Goal: Task Accomplishment & Management: Use online tool/utility

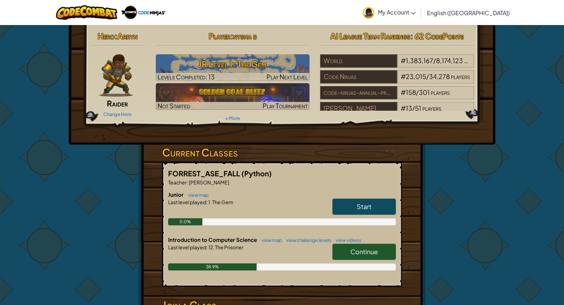
click at [372, 249] on span "Continue" at bounding box center [365, 252] width 28 height 8
click at [369, 249] on span "Continue" at bounding box center [365, 252] width 28 height 8
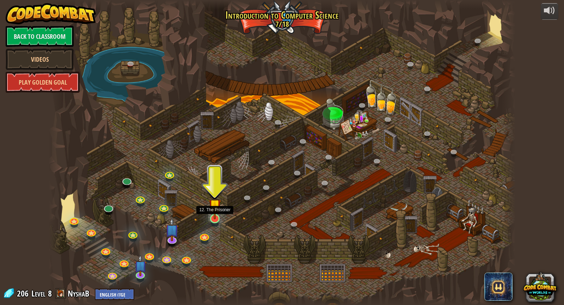
click at [216, 211] on img at bounding box center [215, 205] width 12 height 28
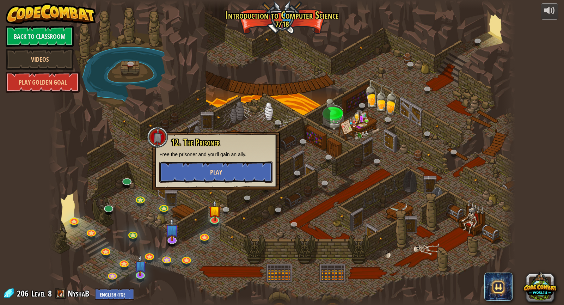
click at [219, 173] on span "Play" at bounding box center [216, 172] width 12 height 9
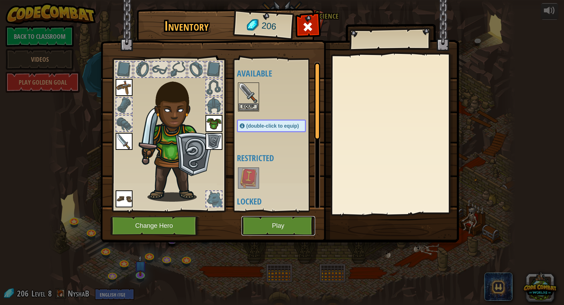
click at [266, 225] on button "Play" at bounding box center [279, 225] width 74 height 19
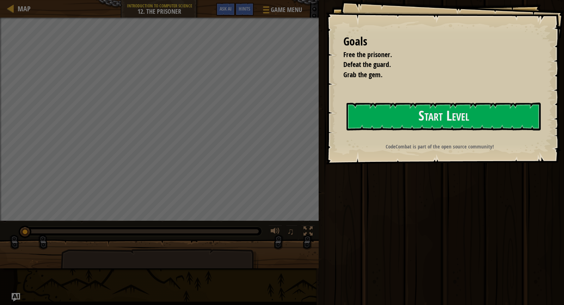
click at [334, 237] on div "Run Submit Done" at bounding box center [441, 151] width 248 height 302
click at [424, 110] on button "Start Level" at bounding box center [444, 117] width 194 height 28
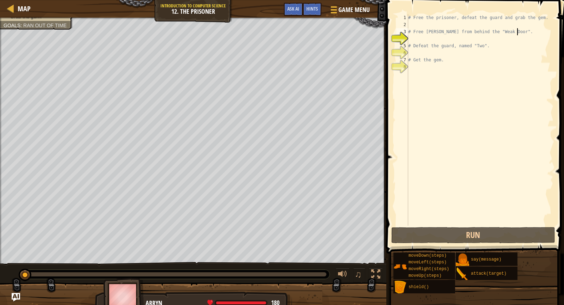
click at [527, 34] on div "# Free the prisoner, defeat the guard and grab the gem. # Free [PERSON_NAME] fr…" at bounding box center [480, 127] width 147 height 226
type textarea "# Free [PERSON_NAME] from behind the "Weak Door"."
click at [417, 41] on div "# Free the prisoner, defeat the guard and grab the gem. # Free [PERSON_NAME] fr…" at bounding box center [480, 127] width 147 height 226
type textarea "r"
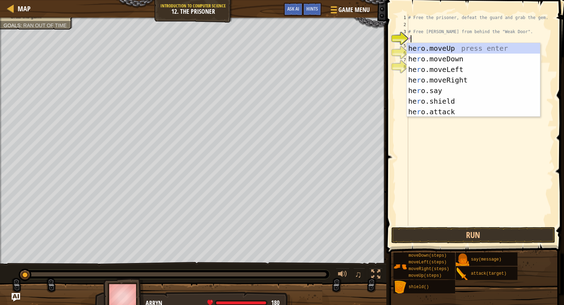
scroll to position [3, 0]
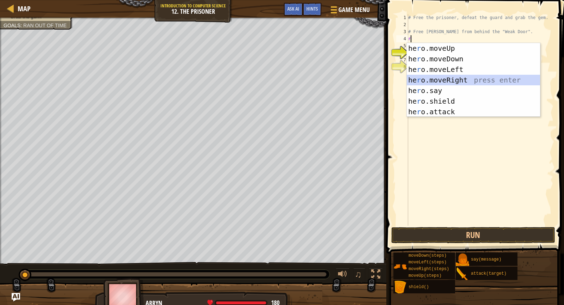
click at [473, 84] on div "he r o.moveUp press enter he r o.moveDown press enter he r o.moveLeft press ent…" at bounding box center [473, 90] width 133 height 95
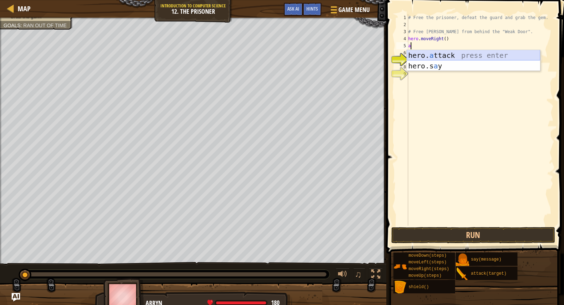
click at [432, 57] on div "hero. a ttack press enter hero.s a y press enter" at bounding box center [473, 71] width 133 height 42
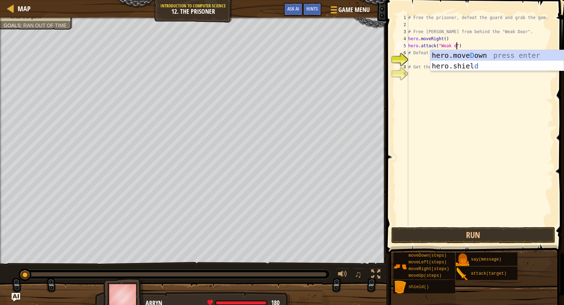
scroll to position [3, 4]
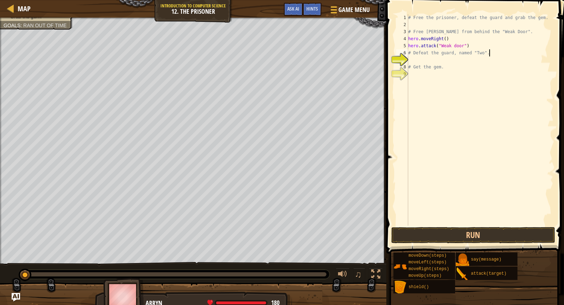
click at [494, 54] on div "# Free the prisoner, defeat the guard and grab the gem. # Free [PERSON_NAME] fr…" at bounding box center [480, 127] width 147 height 226
type textarea "#"
click at [448, 67] on div "# Free the prisoner, defeat the guard and grab the gem. # Free [PERSON_NAME] fr…" at bounding box center [480, 127] width 147 height 226
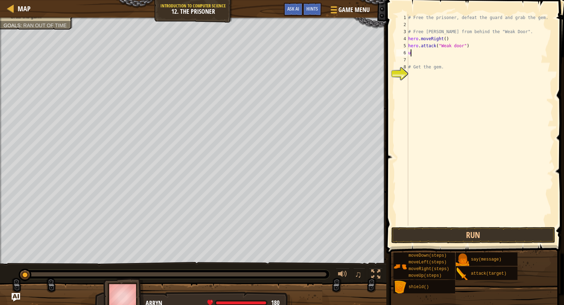
click at [418, 53] on div "# Free the prisoner, defeat the guard and grab the gem. # Free [PERSON_NAME] fr…" at bounding box center [480, 127] width 147 height 226
type textarea "u"
click at [441, 64] on div "hero.move U p press enter" at bounding box center [473, 73] width 133 height 32
type textarea "r"
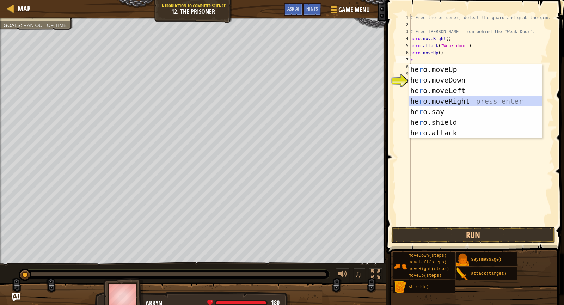
click at [478, 102] on div "he r o.moveUp press enter he r o.moveDown press enter he r o.moveLeft press ent…" at bounding box center [475, 111] width 133 height 95
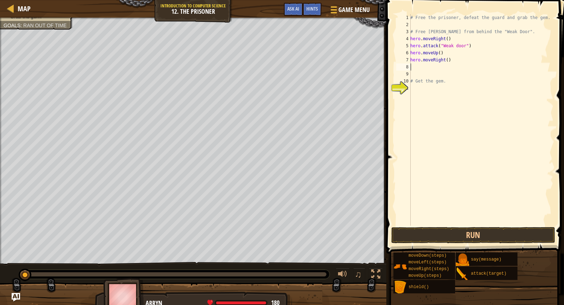
click at [450, 57] on div "# Free the prisoner, defeat the guard and grab the gem. # Free [PERSON_NAME] fr…" at bounding box center [481, 127] width 145 height 226
type textarea "hero.moveRight(2)"
click at [412, 71] on div "# Free the prisoner, defeat the guard and grab the gem. # Free [PERSON_NAME] fr…" at bounding box center [481, 127] width 145 height 226
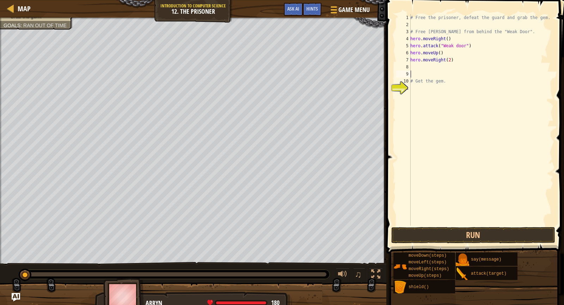
click at [413, 66] on div "# Free the prisoner, defeat the guard and grab the gem. # Free [PERSON_NAME] fr…" at bounding box center [481, 127] width 145 height 226
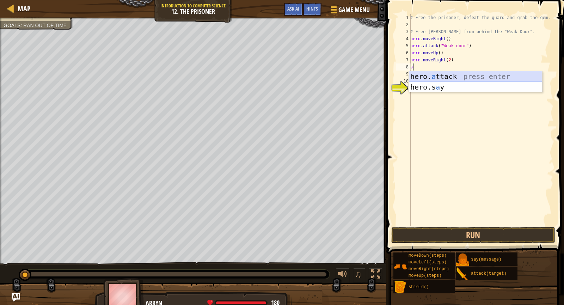
click at [448, 77] on div "hero. a ttack press enter hero.s a y press enter" at bounding box center [475, 92] width 133 height 42
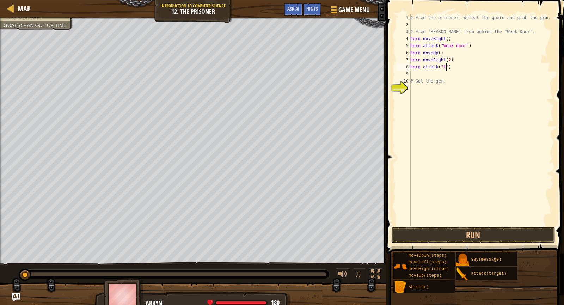
scroll to position [3, 3]
type textarea "hero.attack("two")"
click at [416, 73] on div "# Free the prisoner, defeat the guard and grab the gem. # Free [PERSON_NAME] fr…" at bounding box center [481, 127] width 145 height 226
type textarea "d"
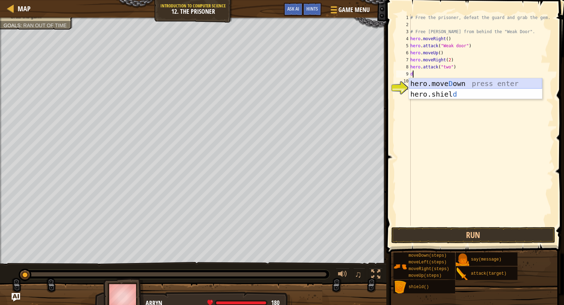
click at [459, 79] on div "hero.[PERSON_NAME] own press enter hero.[PERSON_NAME] d press enter" at bounding box center [475, 99] width 133 height 42
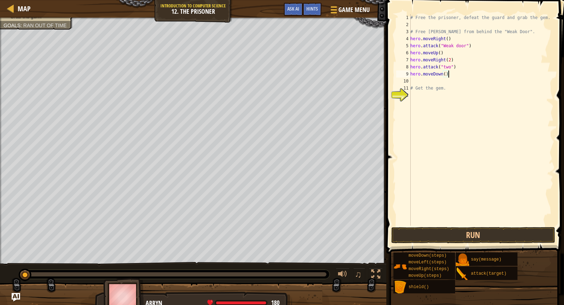
click at [453, 74] on div "# Free the prisoner, defeat the guard and grab the gem. # Free [PERSON_NAME] fr…" at bounding box center [481, 127] width 145 height 226
click at [446, 72] on div "# Free the prisoner, defeat the guard and grab the gem. # Free [PERSON_NAME] fr…" at bounding box center [481, 127] width 145 height 226
type textarea "hero.moveDown(2)"
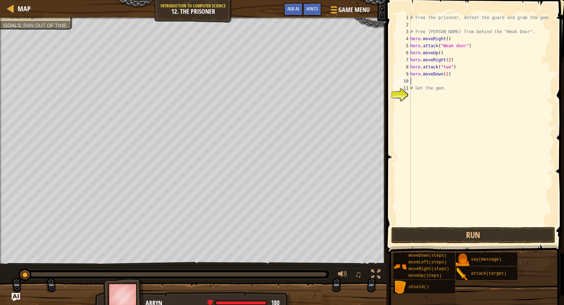
click at [412, 79] on div "# Free the prisoner, defeat the guard and grab the gem. # Free [PERSON_NAME] fr…" at bounding box center [481, 127] width 145 height 226
type textarea "r"
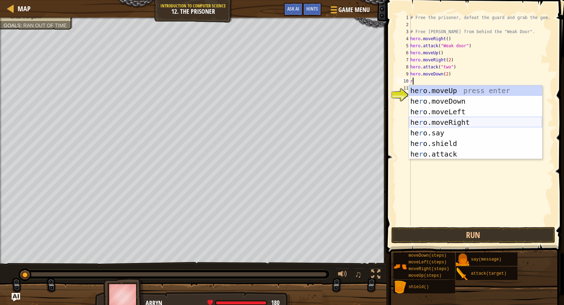
click at [465, 123] on div "he r o.moveUp press enter he r o.moveDown press enter he r o.moveLeft press ent…" at bounding box center [475, 132] width 133 height 95
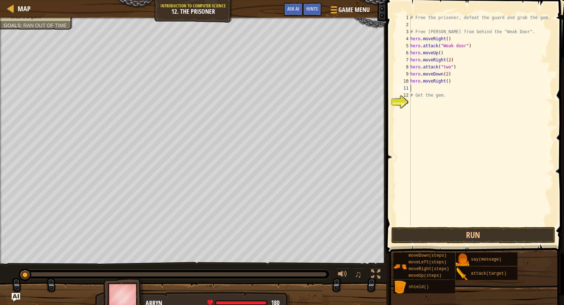
type textarea "d"
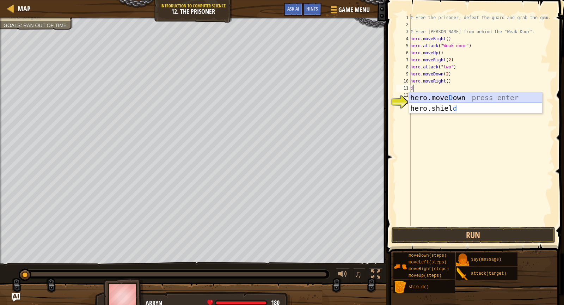
click at [453, 99] on div "hero.[PERSON_NAME] own press enter hero.[PERSON_NAME] d press enter" at bounding box center [475, 113] width 133 height 42
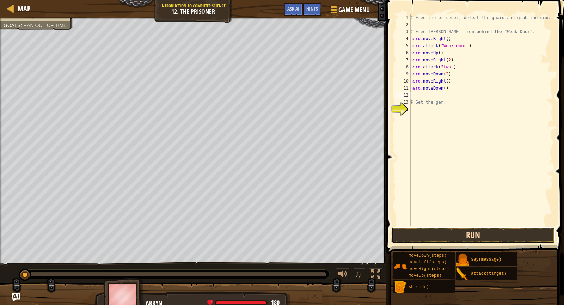
click at [479, 239] on button "Run" at bounding box center [474, 235] width 164 height 16
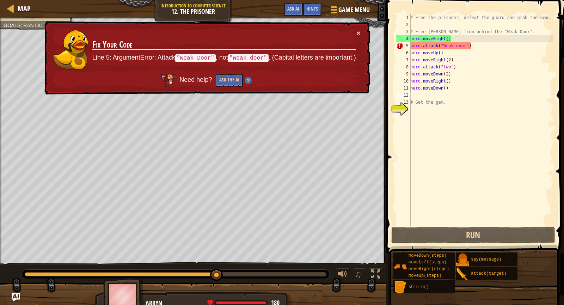
click at [467, 43] on div "# Free the prisoner, defeat the guard and grab the gem. # Free [PERSON_NAME] fr…" at bounding box center [481, 127] width 145 height 226
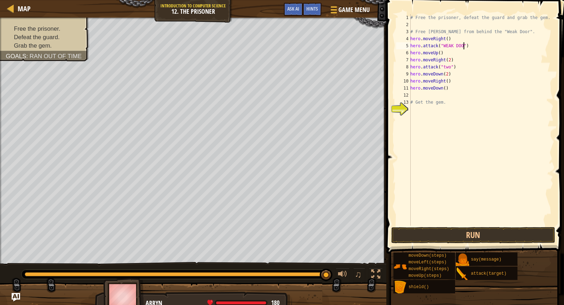
scroll to position [3, 5]
click at [455, 231] on button "Run" at bounding box center [474, 235] width 164 height 16
click at [465, 241] on button "Run" at bounding box center [474, 235] width 164 height 16
click at [417, 229] on button "Run" at bounding box center [474, 235] width 164 height 16
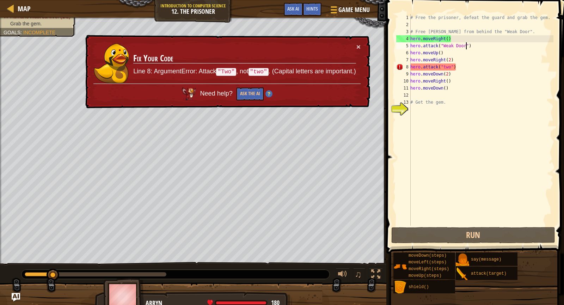
click at [451, 66] on div "# Free the prisoner, defeat the guard and grab the gem. # Free [PERSON_NAME] fr…" at bounding box center [481, 127] width 145 height 226
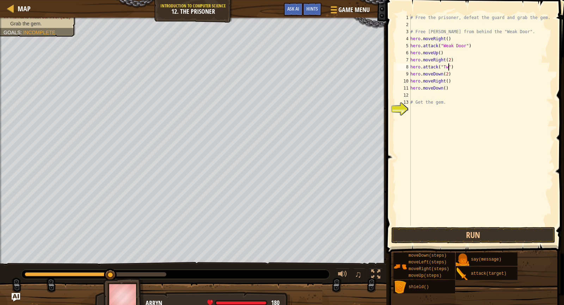
scroll to position [3, 3]
click at [467, 228] on button "Run" at bounding box center [474, 235] width 164 height 16
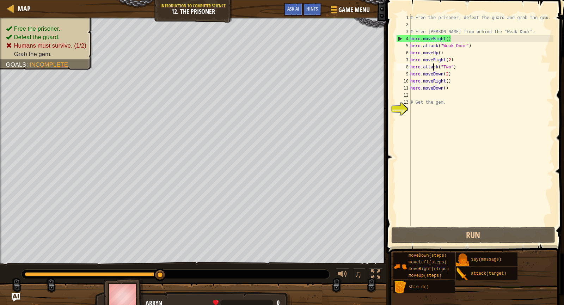
click at [434, 68] on div "# Free the prisoner, defeat the guard and grab the gem. # Free [PERSON_NAME] fr…" at bounding box center [481, 127] width 145 height 226
type textarea "hero.attack("Two") hero.moveDown(2)"
click at [424, 92] on div "# Free the prisoner, defeat the guard and grab the gem. # Free [PERSON_NAME] fr…" at bounding box center [481, 127] width 145 height 226
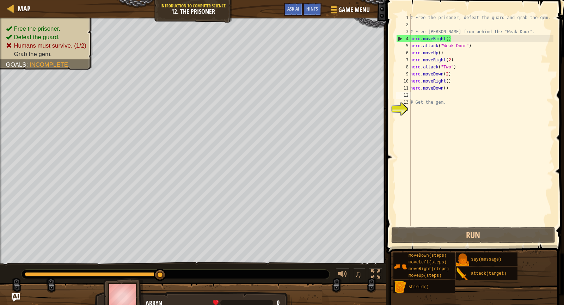
scroll to position [3, 0]
click at [422, 67] on div "# Free the prisoner, defeat the guard and grab the gem. # Free [PERSON_NAME] fr…" at bounding box center [481, 127] width 145 height 226
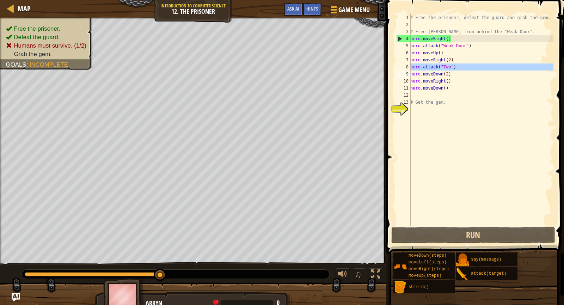
click at [422, 67] on div "# Free the prisoner, defeat the guard and grab the gem. # Free [PERSON_NAME] fr…" at bounding box center [481, 127] width 145 height 226
paste textarea
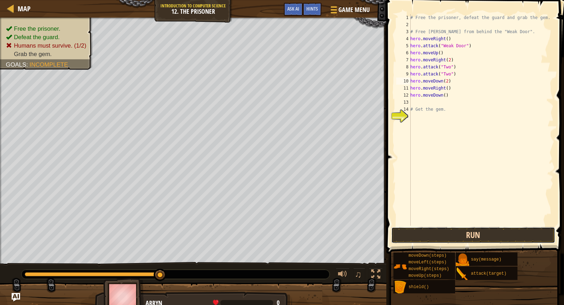
click at [486, 235] on button "Run" at bounding box center [474, 235] width 164 height 16
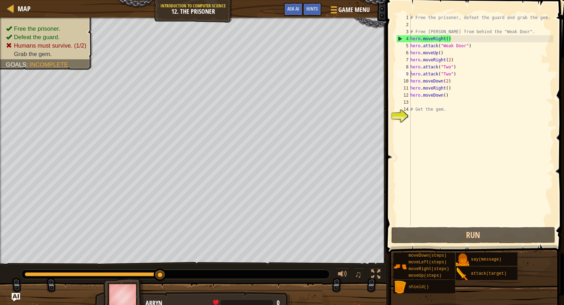
click at [412, 76] on div "# Free the prisoner, defeat the guard and grab the gem. # Free [PERSON_NAME] fr…" at bounding box center [481, 127] width 145 height 226
type textarea "hero.attack("Two")"
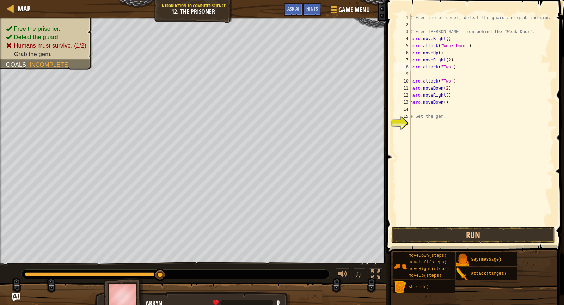
click at [412, 70] on div "# Free the prisoner, defeat the guard and grab the gem. # Free [PERSON_NAME] fr…" at bounding box center [481, 127] width 145 height 226
click at [412, 75] on div "# Free the prisoner, defeat the guard and grab the gem. # Free [PERSON_NAME] fr…" at bounding box center [481, 127] width 145 height 226
type textarea "s"
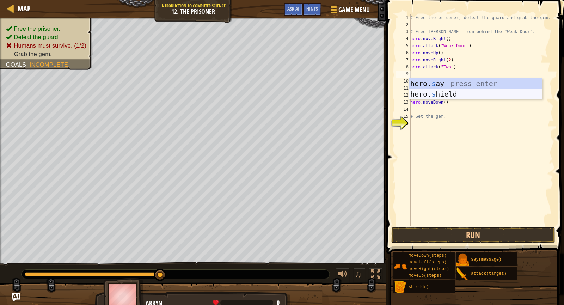
drag, startPoint x: 473, startPoint y: 97, endPoint x: 470, endPoint y: 95, distance: 3.6
click at [470, 95] on div "hero. s ay press enter hero. s hield press enter" at bounding box center [475, 99] width 133 height 42
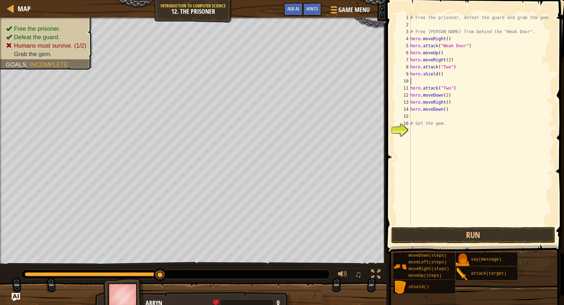
type textarea "s"
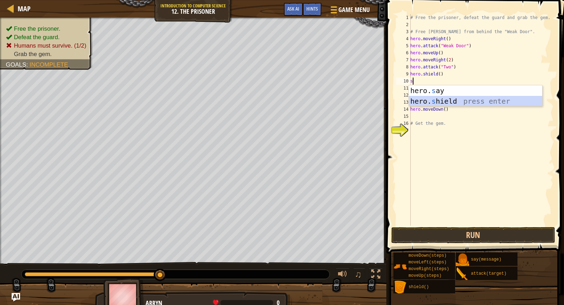
click at [441, 100] on div "hero. s ay press enter hero. s hield press enter" at bounding box center [475, 106] width 133 height 42
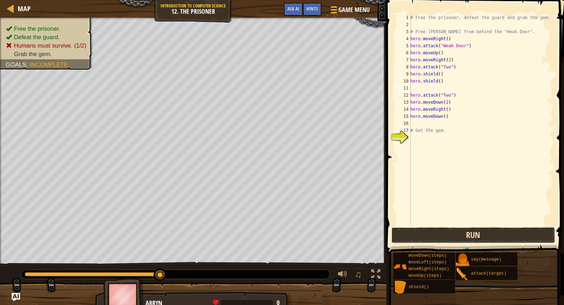
click at [468, 229] on button "Run" at bounding box center [474, 235] width 164 height 16
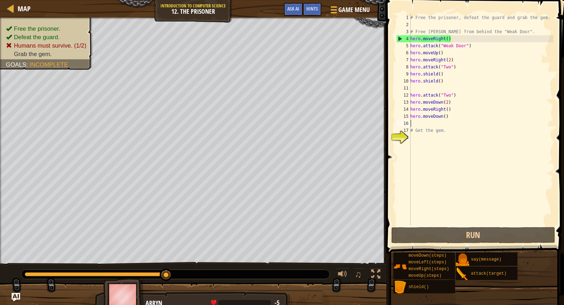
click at [414, 121] on div "# Free the prisoner, defeat the guard and grab the gem. # Free [PERSON_NAME] fr…" at bounding box center [481, 127] width 145 height 226
type textarea "r"
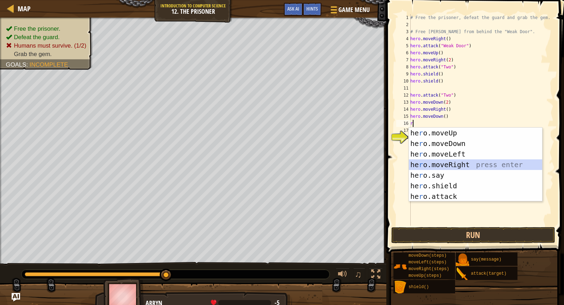
click at [457, 167] on div "he r o.moveUp press enter he r o.moveDown press enter he r o.moveLeft press ent…" at bounding box center [475, 175] width 133 height 95
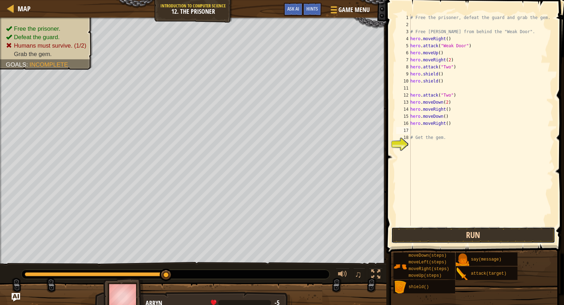
click at [477, 234] on button "Run" at bounding box center [474, 235] width 164 height 16
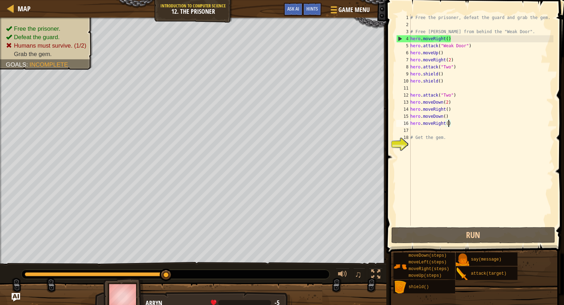
drag, startPoint x: 448, startPoint y: 123, endPoint x: 448, endPoint y: 118, distance: 5.0
click at [448, 120] on div "# Free the prisoner, defeat the guard and grab the gem. # Free [PERSON_NAME] fr…" at bounding box center [481, 127] width 145 height 226
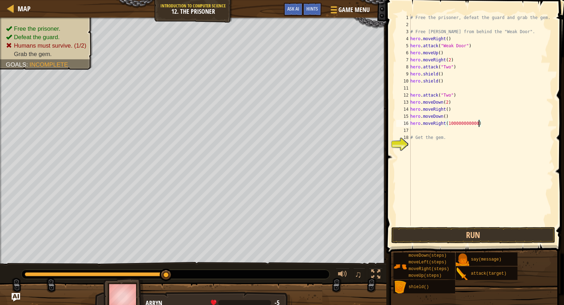
scroll to position [3, 5]
click at [417, 235] on button "Run" at bounding box center [474, 235] width 164 height 16
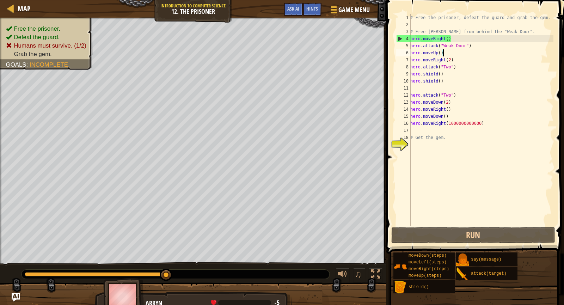
click at [449, 51] on div "# Free the prisoner, defeat the guard and grab the gem. # Free [PERSON_NAME] fr…" at bounding box center [481, 127] width 145 height 226
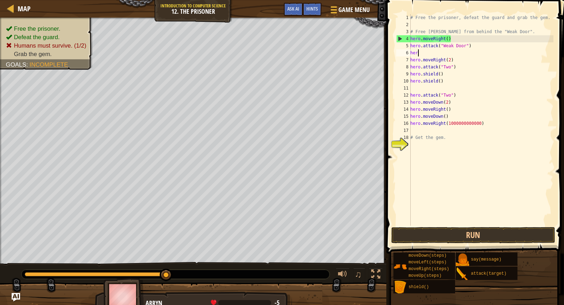
scroll to position [3, 0]
type textarea "h"
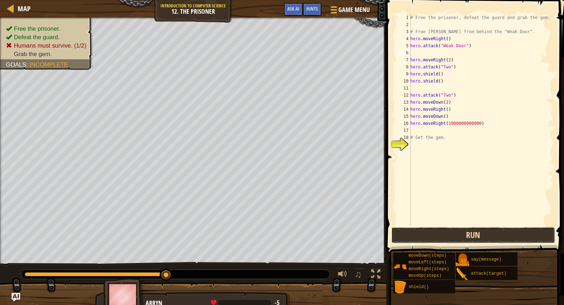
click at [497, 231] on button "Run" at bounding box center [474, 235] width 164 height 16
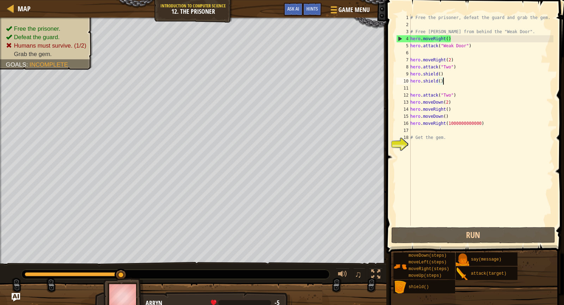
click at [449, 79] on div "# Free the prisoner, defeat the guard and grab the gem. # Free [PERSON_NAME] fr…" at bounding box center [481, 127] width 145 height 226
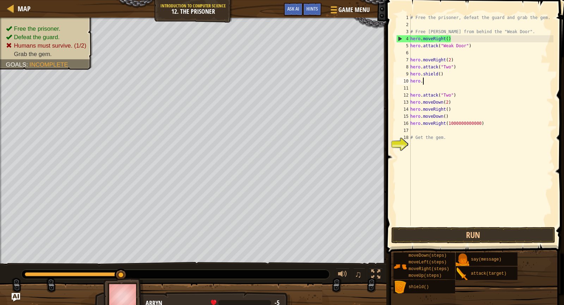
type textarea "h"
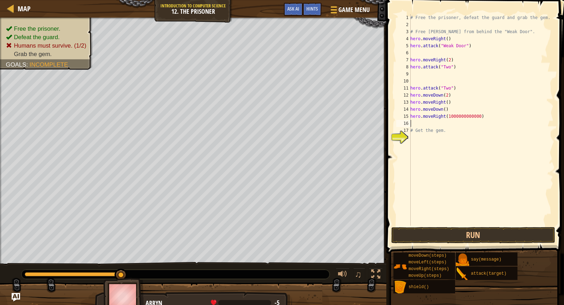
click at [415, 123] on div "# Free the prisoner, defeat the guard and grab the gem. # Free [PERSON_NAME] fr…" at bounding box center [481, 127] width 145 height 226
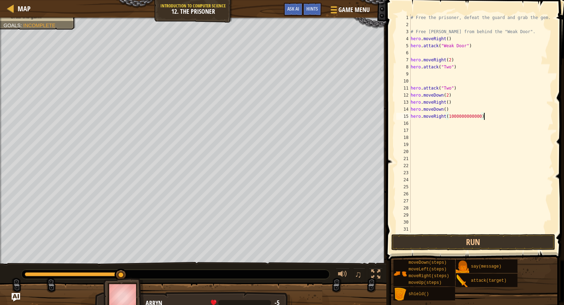
click at [488, 116] on div "# Free the prisoner, defeat the guard and grab the gem. # Free [PERSON_NAME] fr…" at bounding box center [482, 130] width 144 height 233
type textarea "hero.moveRight()"
click at [434, 240] on button "Run" at bounding box center [474, 242] width 164 height 16
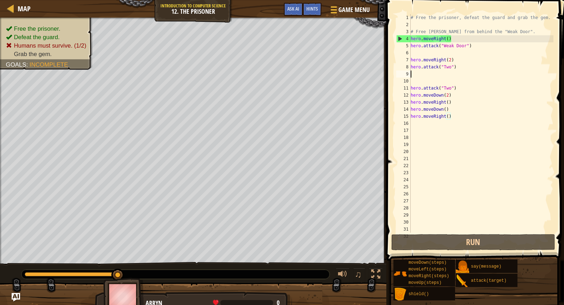
click at [442, 76] on div "# Free the prisoner, defeat the guard and grab the gem. # Free [PERSON_NAME] fr…" at bounding box center [482, 130] width 144 height 233
click at [450, 82] on div "# Free the prisoner, defeat the guard and grab the gem. # Free [PERSON_NAME] fr…" at bounding box center [482, 130] width 144 height 233
click at [441, 69] on div "# Free the prisoner, defeat the guard and grab the gem. # Free [PERSON_NAME] fr…" at bounding box center [482, 130] width 144 height 233
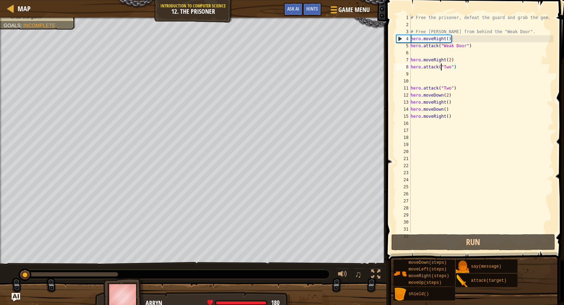
drag, startPoint x: 120, startPoint y: 273, endPoint x: 0, endPoint y: 272, distance: 120.3
click at [0, 272] on div "♫" at bounding box center [193, 272] width 387 height 21
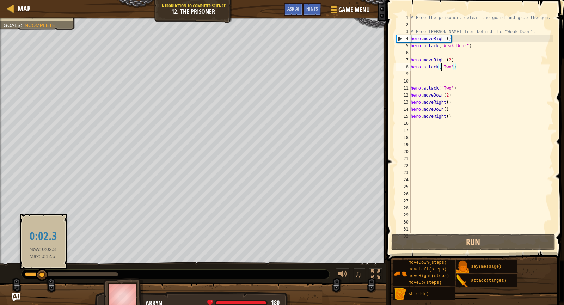
drag, startPoint x: 33, startPoint y: 274, endPoint x: 42, endPoint y: 277, distance: 10.0
click at [42, 277] on div at bounding box center [71, 274] width 93 height 4
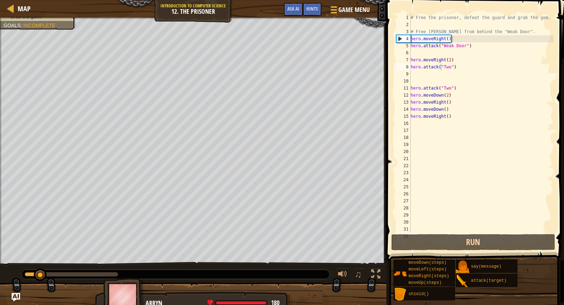
drag, startPoint x: 64, startPoint y: 278, endPoint x: 72, endPoint y: 279, distance: 7.8
click at [72, 279] on div at bounding box center [176, 274] width 308 height 9
click at [57, 278] on div at bounding box center [176, 274] width 308 height 9
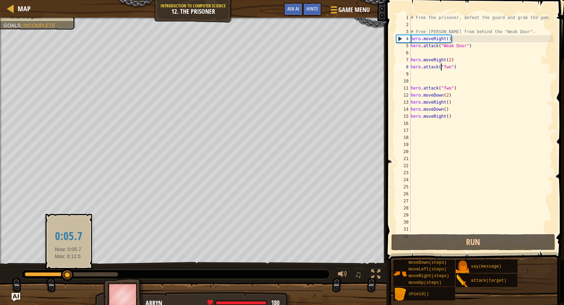
drag, startPoint x: 38, startPoint y: 277, endPoint x: 73, endPoint y: 269, distance: 35.0
click at [65, 281] on div at bounding box center [67, 275] width 13 height 13
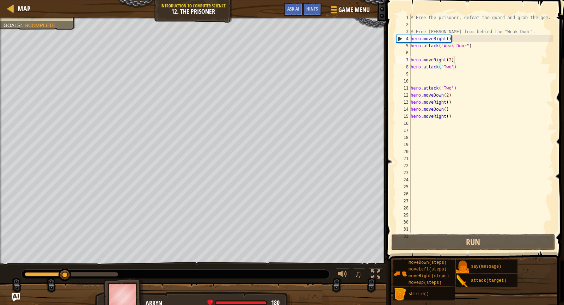
click at [453, 60] on div "# Free the prisoner, defeat the guard and grab the gem. # Free [PERSON_NAME] fr…" at bounding box center [482, 130] width 144 height 233
type textarea "hero.moveRight(2)"
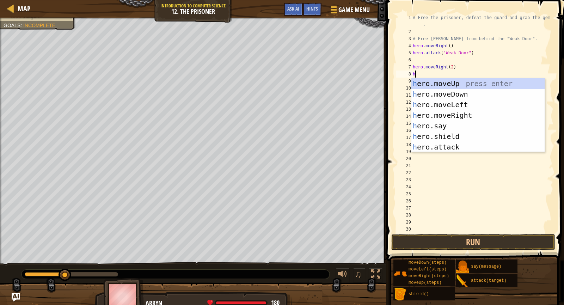
type textarea "her"
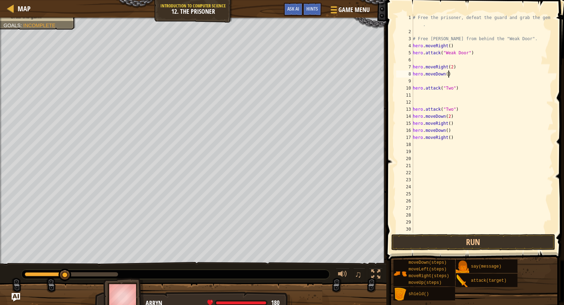
click at [449, 74] on div "# Free the prisoner, defeat the guard and grab the gem . # Free [PERSON_NAME] f…" at bounding box center [483, 134] width 142 height 240
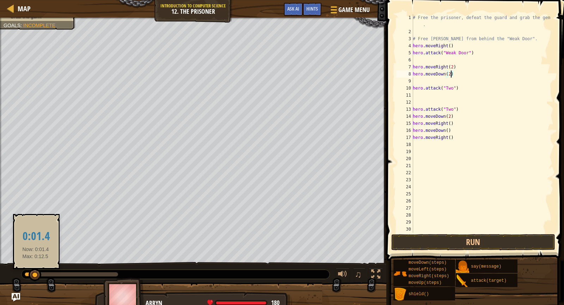
drag, startPoint x: 35, startPoint y: 277, endPoint x: 4, endPoint y: 276, distance: 31.4
click at [5, 276] on div "♫" at bounding box center [193, 272] width 387 height 21
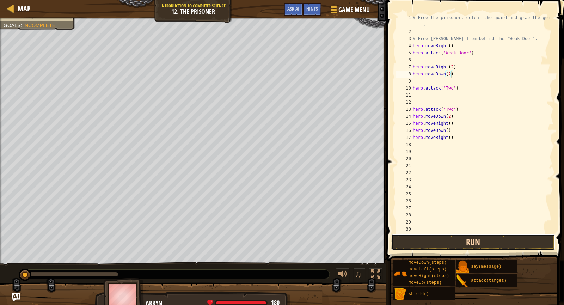
click at [500, 241] on button "Run" at bounding box center [474, 242] width 164 height 16
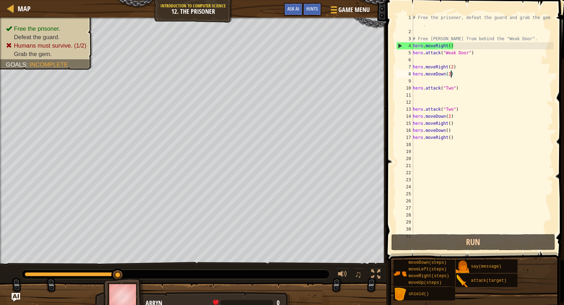
click at [452, 73] on div "# Free the prisoner, defeat the guard and grab the gem . # Free [PERSON_NAME] f…" at bounding box center [483, 134] width 142 height 240
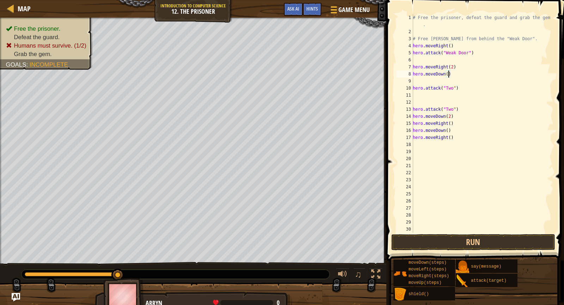
type textarea "hero.moveDown(3)"
click at [435, 96] on div "# Free the prisoner, defeat the guard and grab the gem . # Free [PERSON_NAME] f…" at bounding box center [483, 134] width 142 height 240
paste textarea "hero.attack("Two")"
type textarea "hero.attack("Two")"
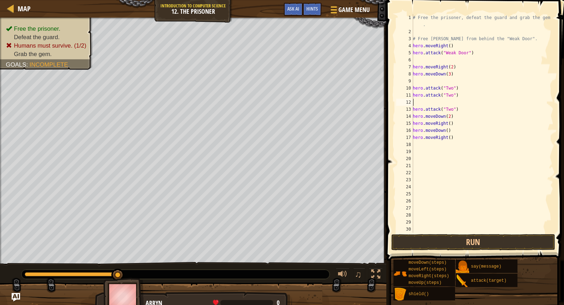
type textarea "hero.attack("Two")"
click at [468, 103] on div "# Free the prisoner, defeat the guard and grab the gem . # Free [PERSON_NAME] f…" at bounding box center [483, 134] width 142 height 240
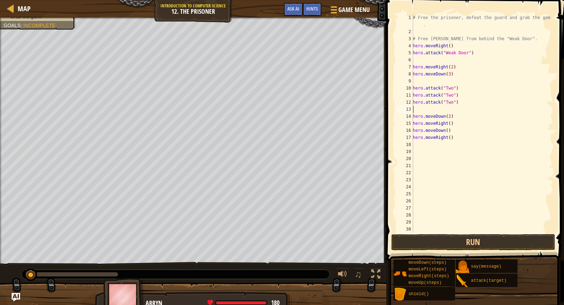
drag, startPoint x: 112, startPoint y: 274, endPoint x: 15, endPoint y: 282, distance: 97.6
click at [13, 282] on div "♫" at bounding box center [193, 272] width 387 height 21
click at [499, 236] on button "Run" at bounding box center [474, 242] width 164 height 16
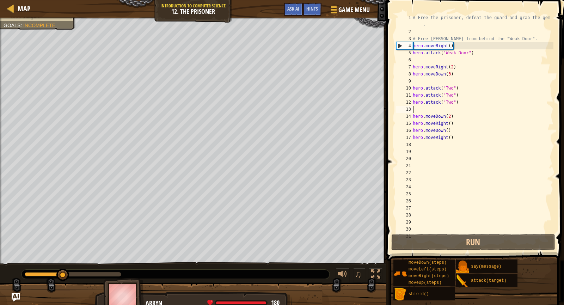
drag, startPoint x: 114, startPoint y: 277, endPoint x: 63, endPoint y: 283, distance: 51.5
click at [63, 283] on div "Free the prisoner. Defeat the guard. Humans must survive. (1/2) Grab the gem. G…" at bounding box center [282, 165] width 564 height 294
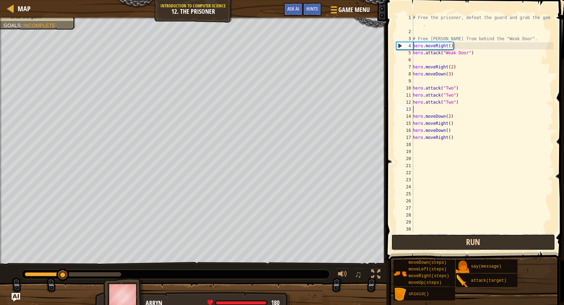
click at [473, 241] on button "Run" at bounding box center [474, 242] width 164 height 16
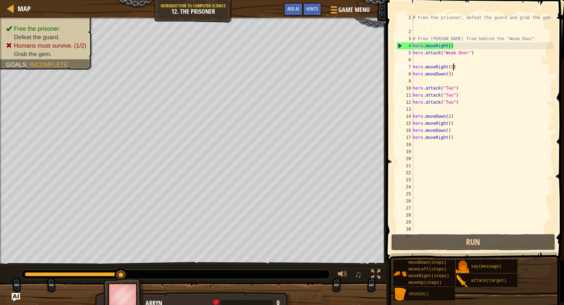
click at [454, 64] on div "# Free the prisoner, defeat the guard and grab the gem . # Free [PERSON_NAME] f…" at bounding box center [483, 134] width 142 height 240
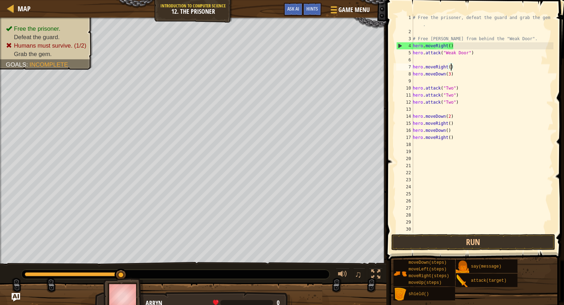
scroll to position [3, 3]
click at [460, 236] on button "Run" at bounding box center [474, 242] width 164 height 16
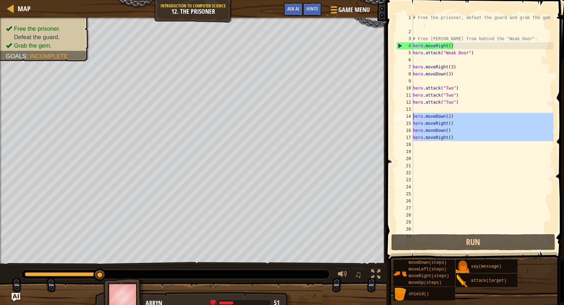
drag, startPoint x: 461, startPoint y: 141, endPoint x: 387, endPoint y: 115, distance: 78.3
click at [387, 115] on div "hero.moveRight(3) 1 2 3 4 5 6 7 8 9 10 11 12 13 14 15 16 17 18 19 20 21 22 23 2…" at bounding box center [474, 144] width 180 height 281
type textarea "hero.moveDown(2) hero.moveRight()"
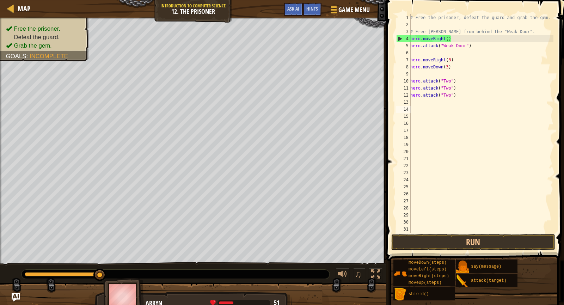
scroll to position [3, 0]
click at [412, 103] on div "# Free the prisoner, defeat the guard and grab the gem. # Free [PERSON_NAME] fr…" at bounding box center [481, 130] width 145 height 233
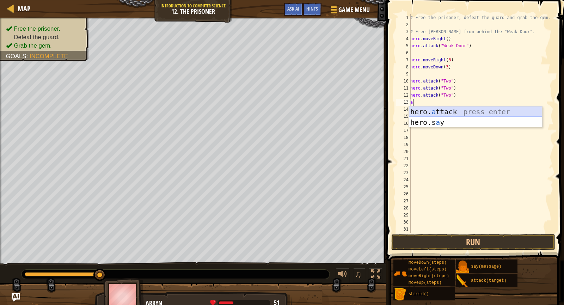
click at [472, 111] on div "hero. a ttack press enter hero.s a y press enter" at bounding box center [475, 128] width 133 height 42
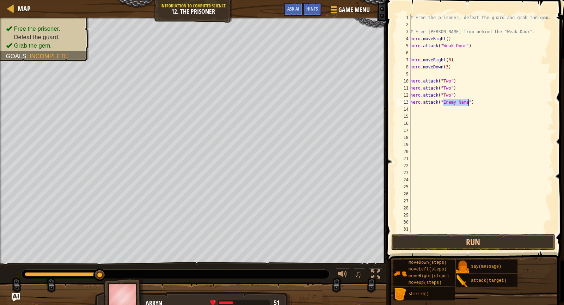
type textarea "hero.attack("")"
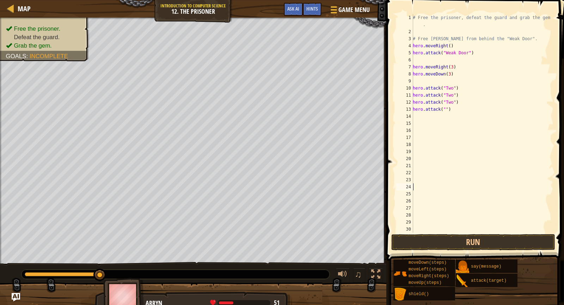
click at [446, 108] on div "# Free the prisoner, defeat the guard and grab the gem . # Free [PERSON_NAME] f…" at bounding box center [483, 134] width 142 height 240
type textarea "hero.attack("Two")"
click at [446, 241] on button "Run" at bounding box center [474, 242] width 164 height 16
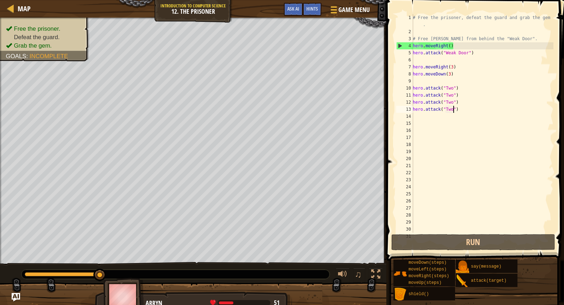
click at [415, 113] on div "# Free the prisoner, defeat the guard and grab the gem . # Free [PERSON_NAME] f…" at bounding box center [483, 134] width 142 height 240
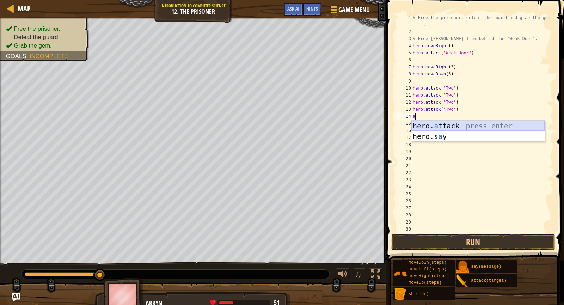
click at [473, 126] on div "hero. a ttack press enter hero.s a y press enter" at bounding box center [478, 142] width 133 height 42
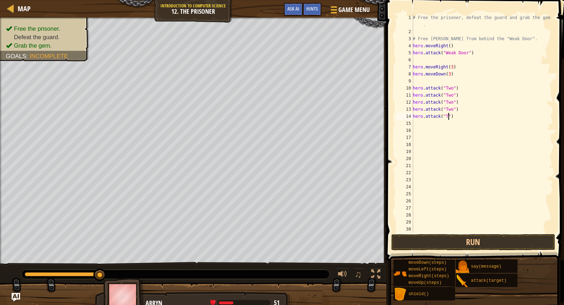
scroll to position [3, 3]
type textarea "hero.attack("Two")"
click at [436, 240] on button "Run" at bounding box center [474, 242] width 164 height 16
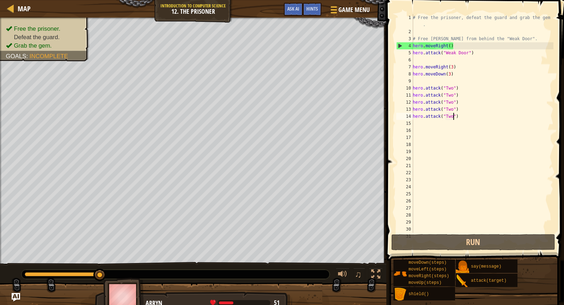
drag, startPoint x: 101, startPoint y: 273, endPoint x: 110, endPoint y: 273, distance: 8.8
drag, startPoint x: 120, startPoint y: 269, endPoint x: 128, endPoint y: 273, distance: 9.6
click at [128, 273] on div at bounding box center [176, 274] width 308 height 9
drag, startPoint x: 98, startPoint y: 274, endPoint x: 173, endPoint y: 286, distance: 76.1
click at [168, 289] on div "Free the prisoner. Defeat the guard. Grab the gem. Goals : Incomplete ♫ Arryn 5…" at bounding box center [282, 165] width 564 height 294
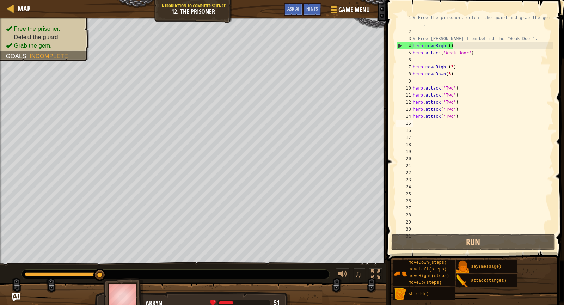
click at [414, 121] on div "# Free the prisoner, defeat the guard and grab the gem . # Free [PERSON_NAME] f…" at bounding box center [483, 134] width 142 height 240
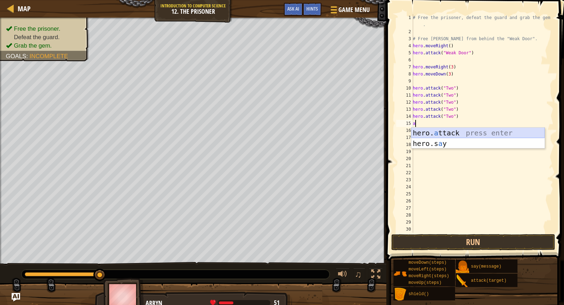
click at [432, 128] on div "hero. a ttack press enter hero.s a y press enter" at bounding box center [478, 149] width 133 height 42
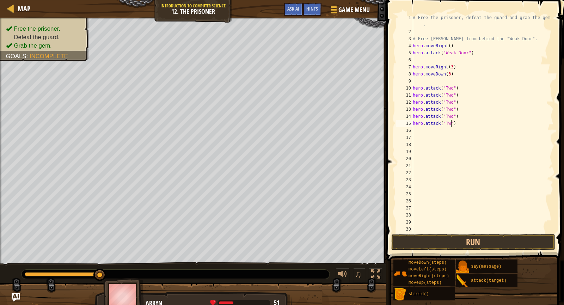
scroll to position [3, 3]
click at [474, 247] on button "Run" at bounding box center [474, 242] width 164 height 16
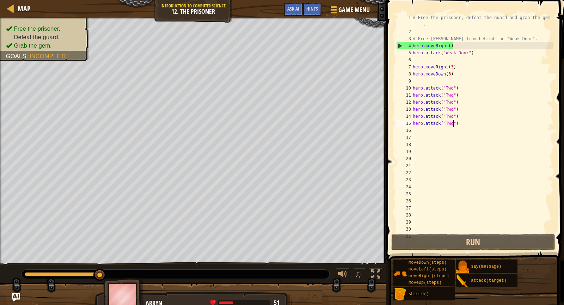
click at [431, 123] on div "# Free the prisoner, defeat the guard and grab the gem . # Free [PERSON_NAME] f…" at bounding box center [483, 134] width 142 height 240
type textarea "hero.attack("Two")"
paste textarea
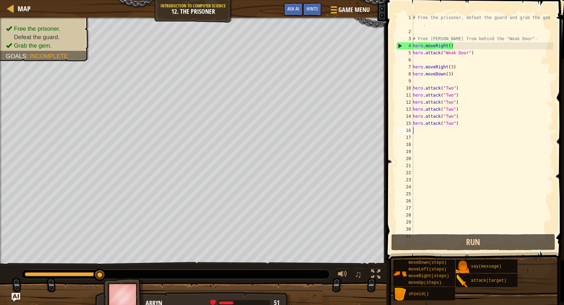
scroll to position [3, 0]
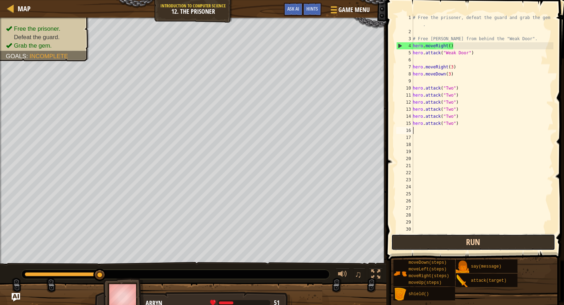
click at [469, 247] on button "Run" at bounding box center [474, 242] width 164 height 16
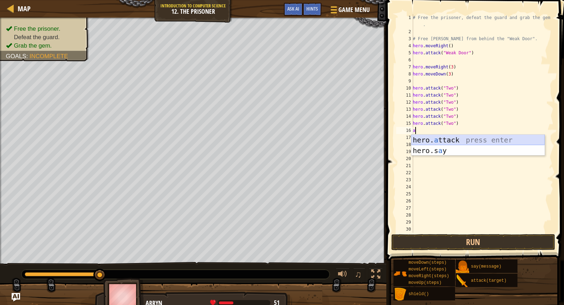
click at [420, 142] on div "hero. a ttack press enter hero.s a y press enter" at bounding box center [478, 156] width 133 height 42
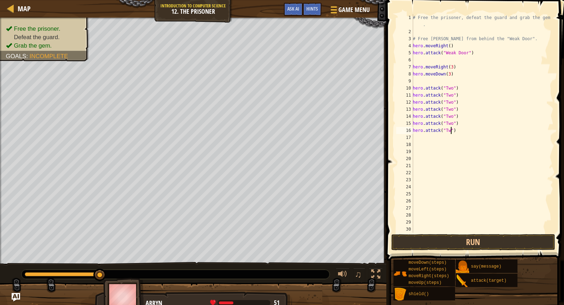
scroll to position [3, 3]
type textarea "hero.attack("Two")"
click at [426, 247] on button "Run" at bounding box center [474, 242] width 164 height 16
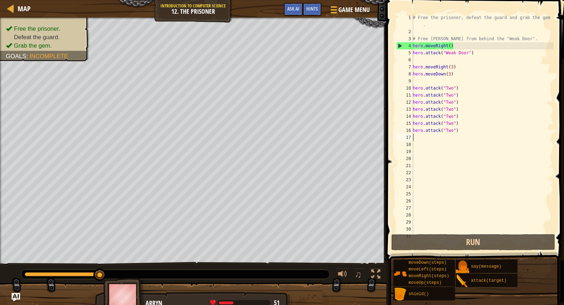
click at [416, 137] on div "# Free the prisoner, defeat the guard and grab the gem . # Free [PERSON_NAME] f…" at bounding box center [483, 134] width 142 height 240
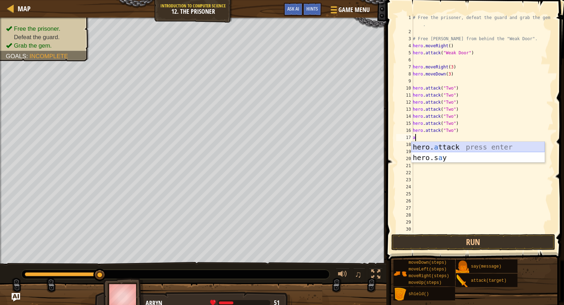
click at [441, 142] on div "hero. a ttack press enter hero.s a y press enter" at bounding box center [478, 163] width 133 height 42
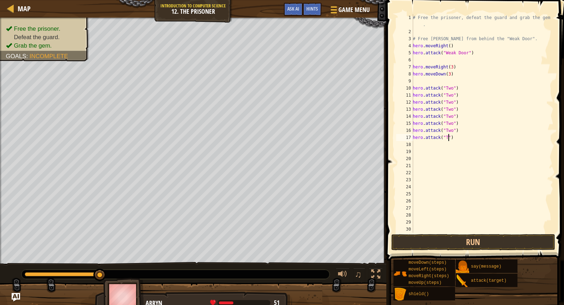
scroll to position [3, 3]
type textarea "hero.attack("Two")"
click at [430, 243] on button "Run" at bounding box center [474, 242] width 164 height 16
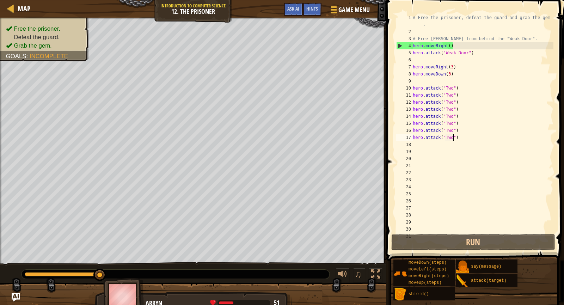
drag, startPoint x: 103, startPoint y: 274, endPoint x: 121, endPoint y: 274, distance: 18.3
click at [121, 274] on div at bounding box center [176, 274] width 308 height 9
drag, startPoint x: 104, startPoint y: 275, endPoint x: 149, endPoint y: 270, distance: 44.7
click at [149, 270] on div at bounding box center [176, 274] width 308 height 9
click at [414, 144] on div "# Free the prisoner, defeat the guard and grab the gem . # Free [PERSON_NAME] f…" at bounding box center [483, 134] width 142 height 240
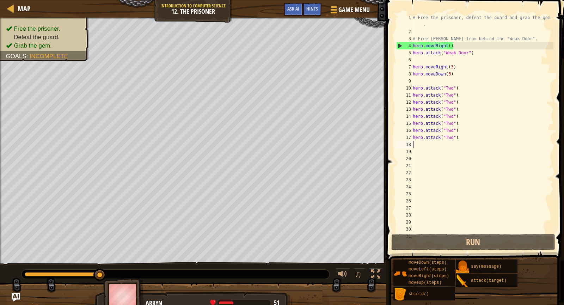
scroll to position [3, 0]
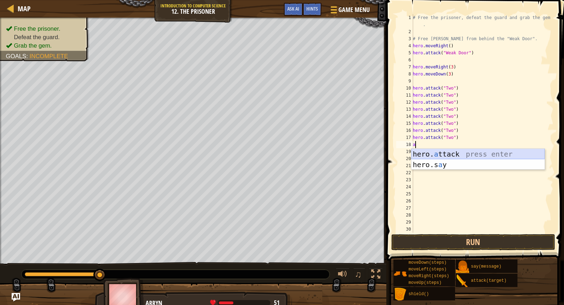
click at [460, 150] on div "hero. a ttack press enter hero.s a y press enter" at bounding box center [478, 170] width 133 height 42
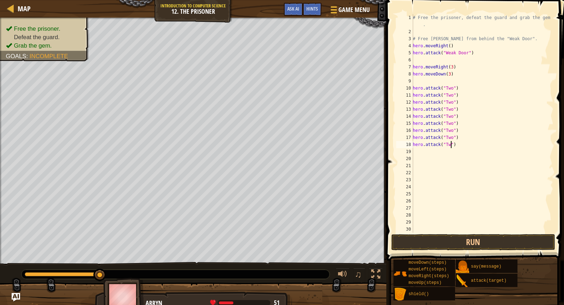
scroll to position [3, 3]
type textarea "hero.attack("Two")"
click at [473, 240] on button "Run" at bounding box center [474, 242] width 164 height 16
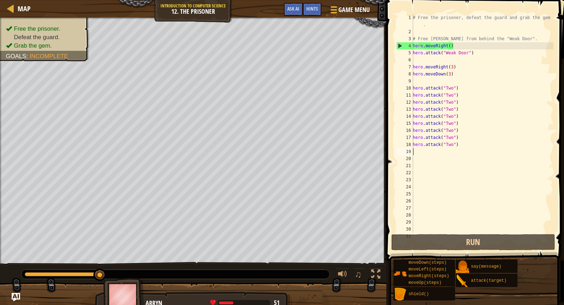
click at [415, 153] on div "# Free the prisoner, defeat the guard and grab the gem . # Free [PERSON_NAME] f…" at bounding box center [483, 134] width 142 height 240
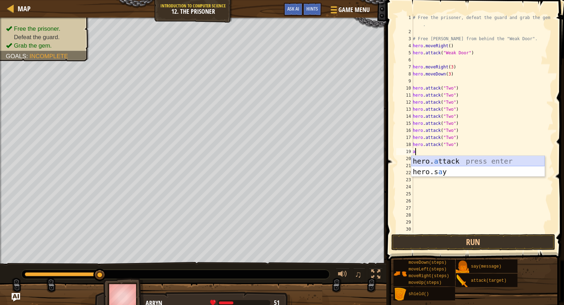
click at [443, 158] on div "hero. a ttack press enter hero.s a y press enter" at bounding box center [478, 177] width 133 height 42
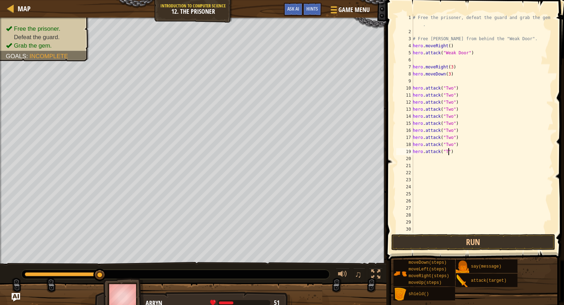
scroll to position [3, 3]
type textarea "hero.attack("Two")"
click at [485, 242] on button "Run" at bounding box center [474, 242] width 164 height 16
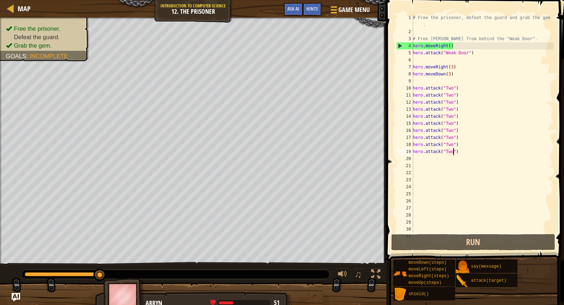
drag, startPoint x: 98, startPoint y: 273, endPoint x: 184, endPoint y: 291, distance: 87.9
click at [184, 291] on div "Free the prisoner. Defeat the guard. Grab the gem. Goals : Incomplete ♫ Arryn 5…" at bounding box center [282, 165] width 564 height 294
click at [417, 159] on div "# Free the prisoner, defeat the guard and grab the gem . # Free [PERSON_NAME] f…" at bounding box center [483, 134] width 142 height 240
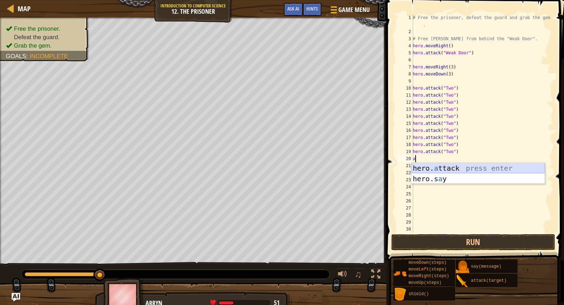
click at [457, 170] on div "hero. a ttack press enter hero.s a y press enter" at bounding box center [478, 184] width 133 height 42
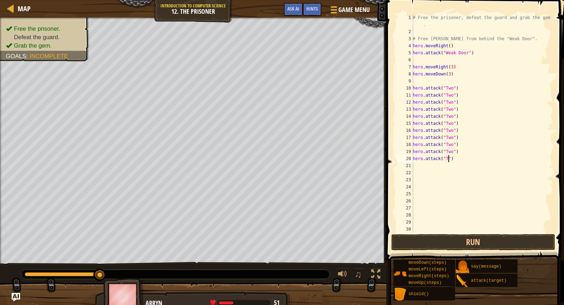
scroll to position [3, 3]
type textarea "hero.attack("Two")"
click at [423, 236] on button "Run" at bounding box center [474, 242] width 164 height 16
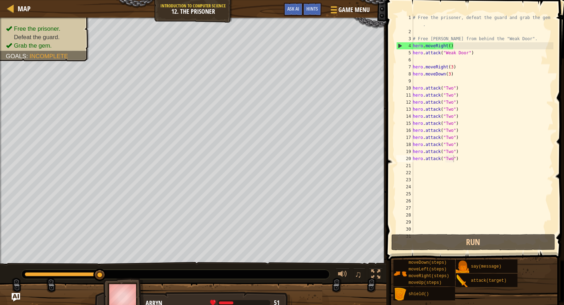
drag, startPoint x: 229, startPoint y: 302, endPoint x: 249, endPoint y: 304, distance: 20.2
click at [249, 304] on span at bounding box center [244, 303] width 53 height 6
click at [417, 164] on div "# Free the prisoner, defeat the guard and grab the gem . # Free [PERSON_NAME] f…" at bounding box center [483, 134] width 142 height 240
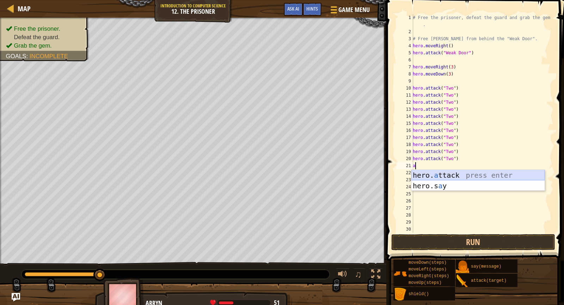
click at [462, 171] on div "hero. a ttack press enter hero.s a y press enter" at bounding box center [478, 191] width 133 height 42
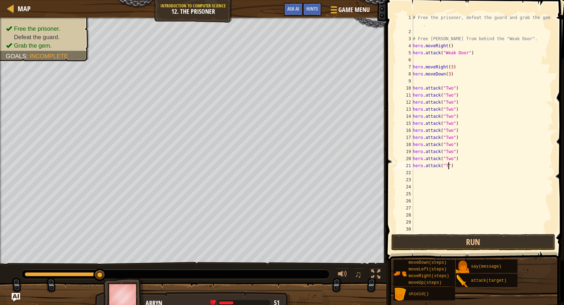
scroll to position [3, 3]
click at [475, 240] on button "Run" at bounding box center [474, 242] width 164 height 16
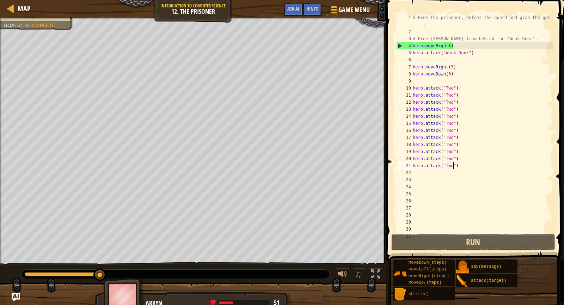
click at [389, 216] on div "Map Introduction to Computer Science 12. The Prisoner Game Menu Done Hints Ask …" at bounding box center [282, 152] width 564 height 305
drag, startPoint x: 102, startPoint y: 273, endPoint x: 7, endPoint y: 286, distance: 96.1
click at [7, 286] on div "Free the prisoner. Defeat the guard. Grab the gem. Goals : Incomplete ♫ Arryn 1…" at bounding box center [282, 165] width 564 height 294
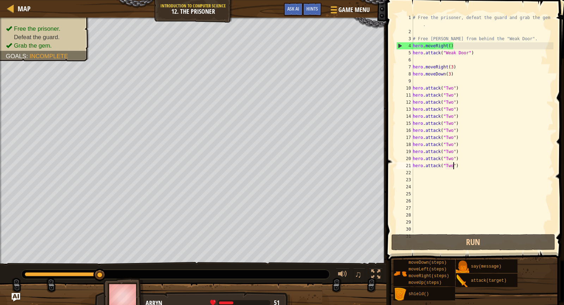
drag, startPoint x: 23, startPoint y: 276, endPoint x: 107, endPoint y: 279, distance: 84.0
click at [107, 279] on div "Free the prisoner. Defeat the guard. Grab the gem. Goals : Incomplete ♫ Arryn 5…" at bounding box center [282, 165] width 564 height 294
drag, startPoint x: 459, startPoint y: 44, endPoint x: 412, endPoint y: 47, distance: 47.7
click at [412, 47] on div "hero.attack("Two") 1 2 3 4 5 6 7 8 9 10 11 12 13 14 15 16 17 18 19 20 21 22 23 …" at bounding box center [474, 123] width 159 height 219
type textarea "hero.moveRight()"
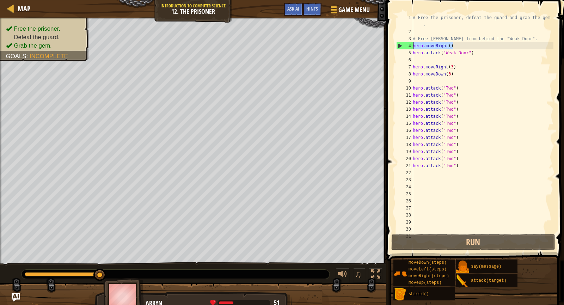
scroll to position [3, 0]
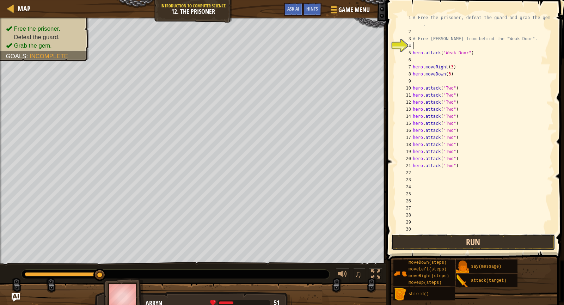
click at [440, 237] on button "Run" at bounding box center [474, 242] width 164 height 16
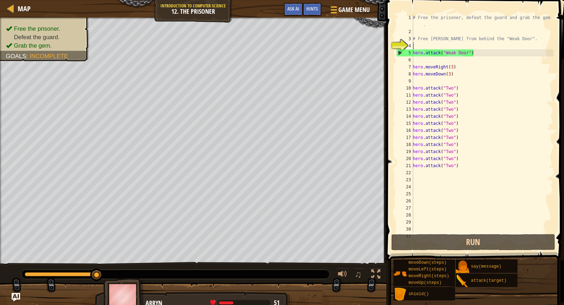
click at [455, 68] on div "# Free the prisoner, defeat the guard and grab the gem . # Free [PERSON_NAME] f…" at bounding box center [483, 134] width 142 height 240
click at [453, 67] on div "# Free the prisoner, defeat the guard and grab the gem . # Free [PERSON_NAME] f…" at bounding box center [483, 134] width 142 height 240
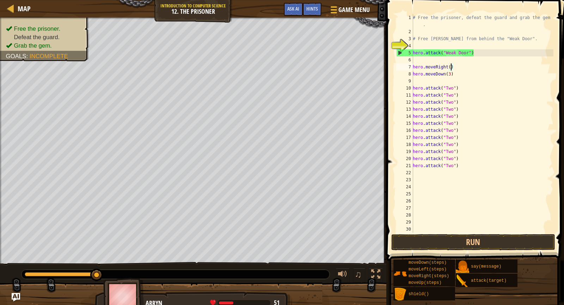
scroll to position [3, 3]
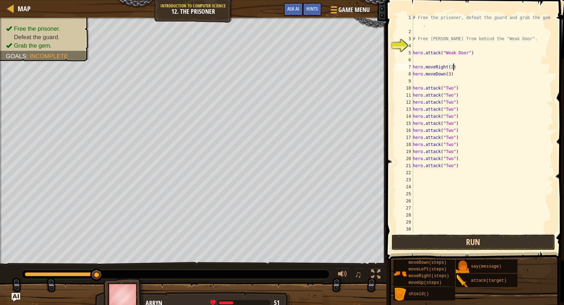
click at [485, 239] on button "Run" at bounding box center [474, 242] width 164 height 16
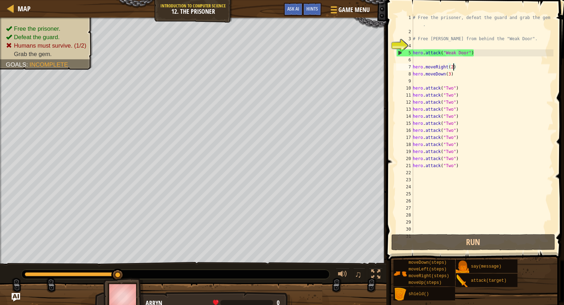
click at [452, 73] on div "# Free the prisoner, defeat the guard and grab the gem . # Free [PERSON_NAME] f…" at bounding box center [483, 134] width 142 height 240
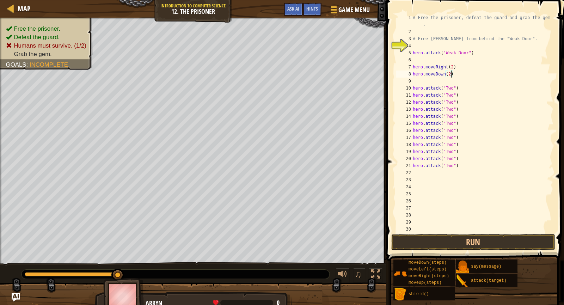
click at [460, 70] on div "# Free the prisoner, defeat the guard and grab the gem . # Free [PERSON_NAME] f…" at bounding box center [483, 134] width 142 height 240
click at [459, 72] on div "# Free the prisoner, defeat the guard and grab the gem . # Free [PERSON_NAME] f…" at bounding box center [483, 134] width 142 height 240
type textarea "hero.moveDown(2)"
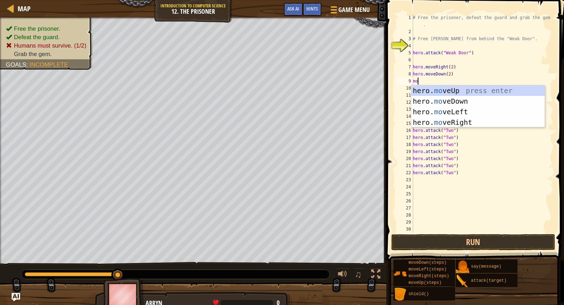
type textarea "mov"
click at [465, 112] on div "hero. mov eUp press enter hero. mov eDown press enter hero. mov eLeft press ent…" at bounding box center [478, 116] width 133 height 63
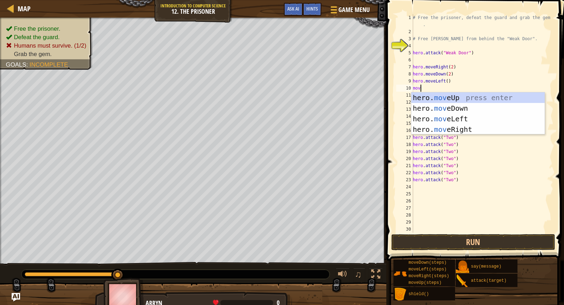
type textarea "move"
click at [463, 113] on div "hero. move Up press enter hero. move Down press enter hero. move Left press ent…" at bounding box center [478, 123] width 133 height 63
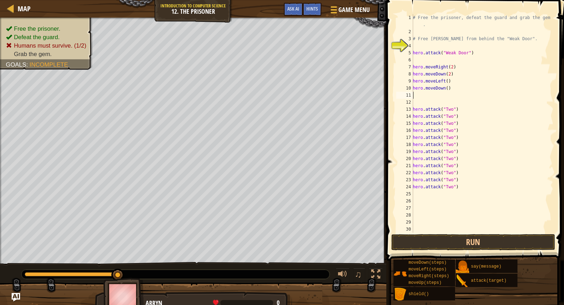
scroll to position [3, 0]
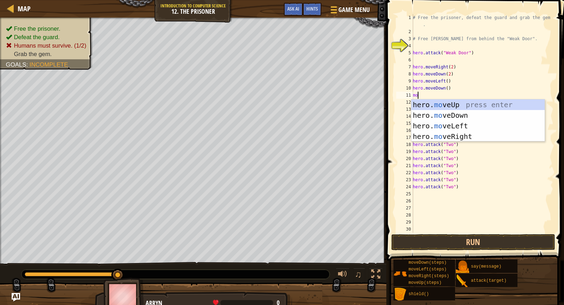
type textarea "mov"
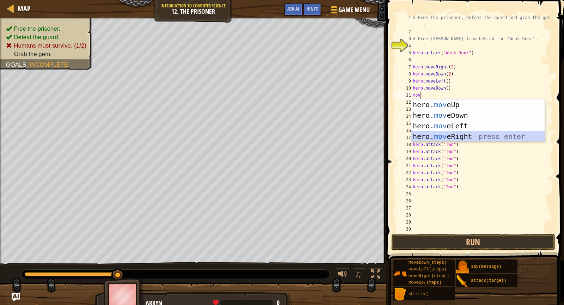
click at [472, 135] on div "hero. mov eUp press enter hero. mov eDown press enter hero. mov eLeft press ent…" at bounding box center [478, 130] width 133 height 63
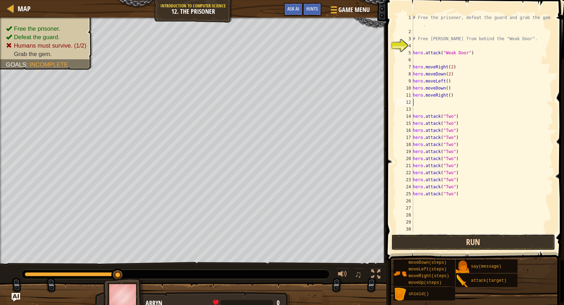
drag, startPoint x: 458, startPoint y: 240, endPoint x: 443, endPoint y: 238, distance: 15.0
click at [456, 241] on button "Run" at bounding box center [474, 242] width 164 height 16
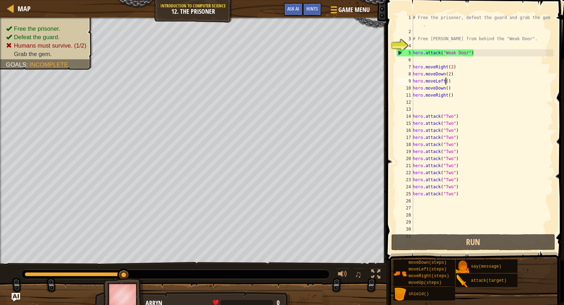
click at [446, 80] on div "# Free the prisoner, defeat the guard and grab the gem . # Free [PERSON_NAME] f…" at bounding box center [483, 134] width 142 height 240
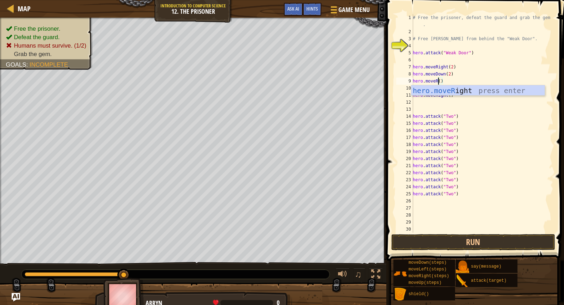
scroll to position [3, 2]
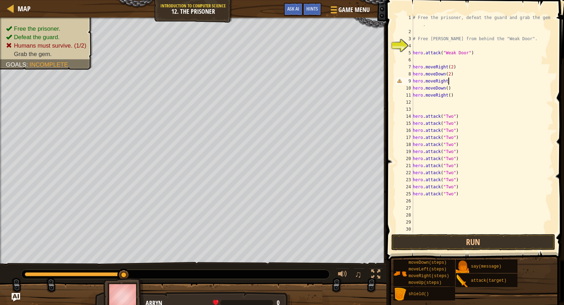
click at [443, 93] on div "# Free the prisoner, defeat the guard and grab the gem . # Free [PERSON_NAME] f…" at bounding box center [483, 134] width 142 height 240
click at [449, 95] on div "# Free the prisoner, defeat the guard and grab the gem . # Free [PERSON_NAME] f…" at bounding box center [483, 123] width 142 height 219
click at [491, 163] on div "# Free the prisoner, defeat the guard and grab the gem . # Free [PERSON_NAME] f…" at bounding box center [483, 134] width 142 height 240
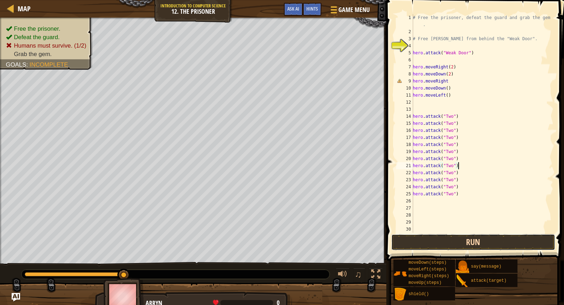
click at [482, 248] on button "Run" at bounding box center [474, 242] width 164 height 16
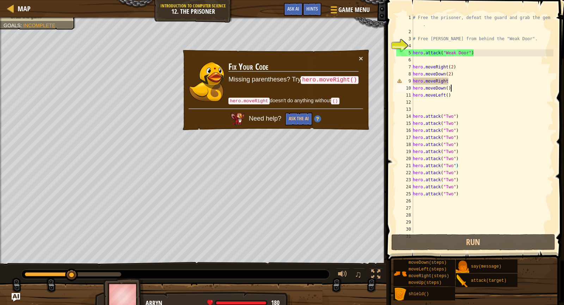
click at [468, 85] on div "# Free the prisoner, defeat the guard and grab the gem . # Free [PERSON_NAME] f…" at bounding box center [483, 134] width 142 height 240
click at [469, 81] on div "# Free the prisoner, defeat the guard and grab the gem . # Free [PERSON_NAME] f…" at bounding box center [483, 134] width 142 height 240
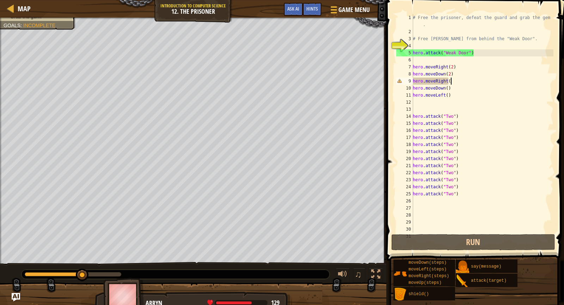
scroll to position [3, 2]
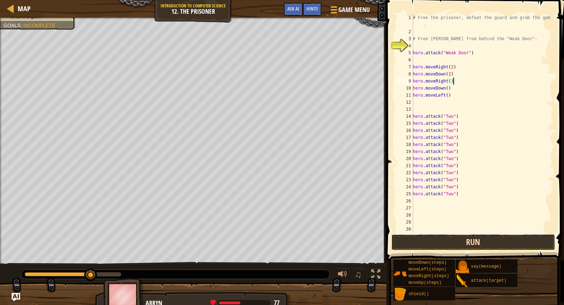
click at [488, 240] on button "Run" at bounding box center [474, 242] width 164 height 16
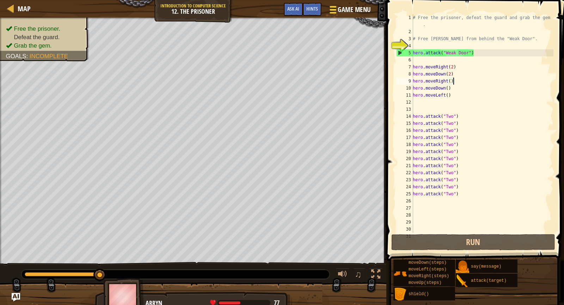
click at [335, 8] on div at bounding box center [333, 10] width 10 height 10
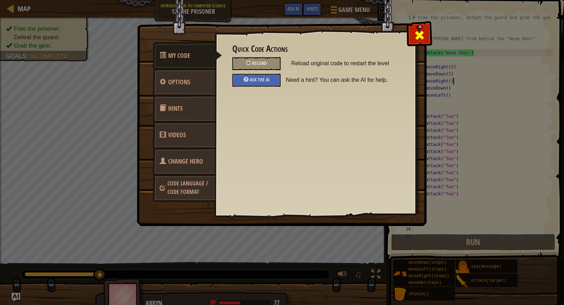
click at [422, 28] on div at bounding box center [419, 34] width 22 height 22
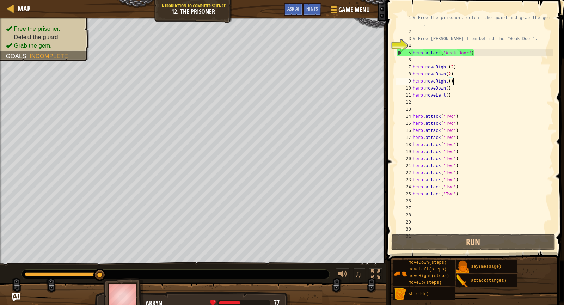
click at [461, 86] on div "# Free the prisoner, defeat the guard and grab the gem . # Free [PERSON_NAME] f…" at bounding box center [483, 134] width 142 height 240
type textarea "hero.moveDown()"
click at [453, 101] on div "# Free the prisoner, defeat the guard and grab the gem . # Free [PERSON_NAME] f…" at bounding box center [483, 134] width 142 height 240
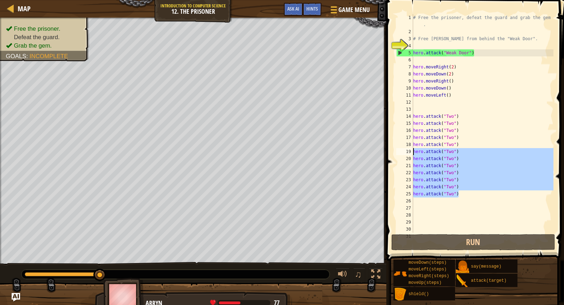
drag, startPoint x: 465, startPoint y: 192, endPoint x: 393, endPoint y: 153, distance: 81.8
click at [393, 153] on div "1 2 3 4 5 6 7 8 9 10 11 12 13 14 15 16 17 18 19 20 21 22 23 24 25 26 27 28 29 3…" at bounding box center [474, 144] width 180 height 281
click at [446, 178] on div "# Free the prisoner, defeat the guard and grab the gem . # Free [PERSON_NAME] f…" at bounding box center [483, 123] width 142 height 219
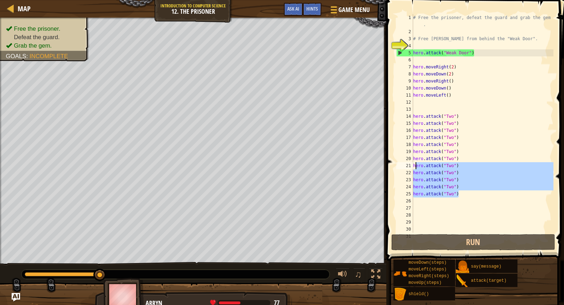
drag, startPoint x: 470, startPoint y: 192, endPoint x: 416, endPoint y: 163, distance: 62.0
click at [416, 163] on div "# Free the prisoner, defeat the guard and grab the gem . # Free [PERSON_NAME] f…" at bounding box center [483, 134] width 142 height 240
click at [455, 193] on div "# Free the prisoner, defeat the guard and grab the gem . # Free [PERSON_NAME] f…" at bounding box center [483, 123] width 142 height 219
drag, startPoint x: 465, startPoint y: 195, endPoint x: 412, endPoint y: 174, distance: 56.5
click at [412, 174] on div "hero.attack("Two") 1 2 3 4 5 6 7 8 9 10 11 12 13 14 15 16 17 18 19 20 21 22 23 …" at bounding box center [474, 123] width 159 height 219
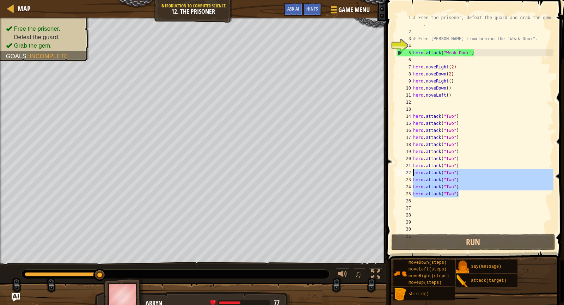
type textarea "hero.attack("Two") hero.attack("Two")"
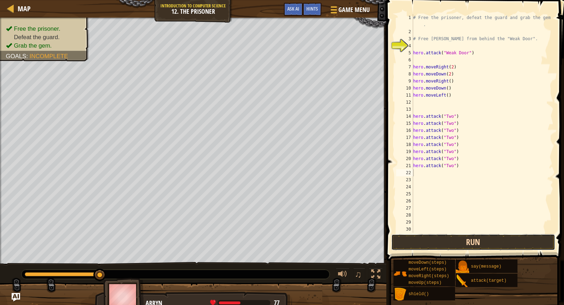
click at [464, 239] on button "Run" at bounding box center [474, 242] width 164 height 16
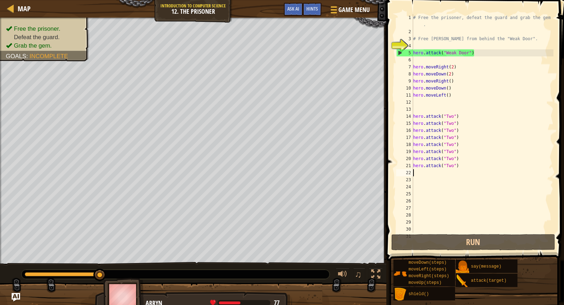
drag, startPoint x: 97, startPoint y: 275, endPoint x: 178, endPoint y: 264, distance: 82.3
click at [199, 268] on div "♫" at bounding box center [193, 272] width 387 height 21
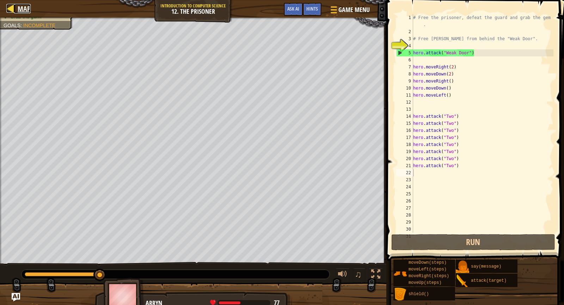
click at [19, 9] on span "Map" at bounding box center [24, 9] width 13 height 10
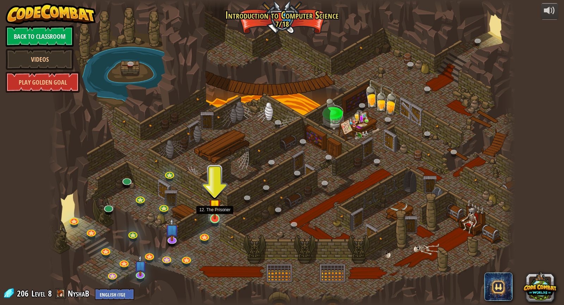
click at [214, 219] on img at bounding box center [215, 205] width 12 height 28
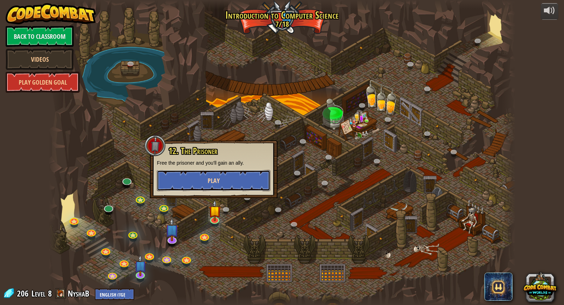
click at [240, 180] on button "Play" at bounding box center [214, 180] width 114 height 21
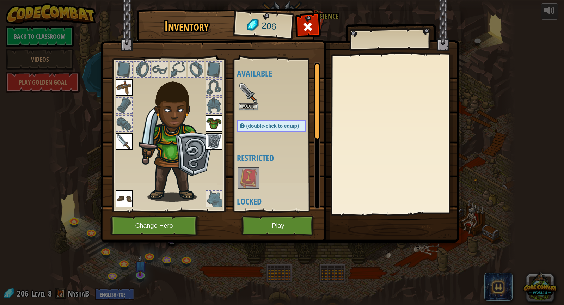
click at [245, 86] on img at bounding box center [249, 93] width 20 height 20
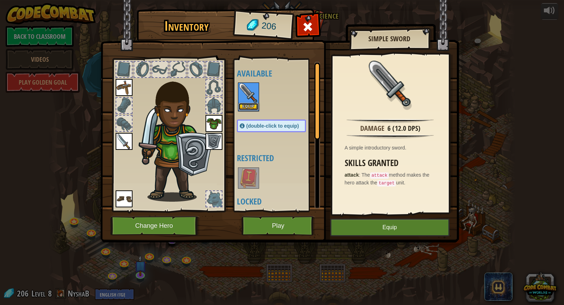
click at [256, 107] on button "Equip" at bounding box center [249, 106] width 20 height 7
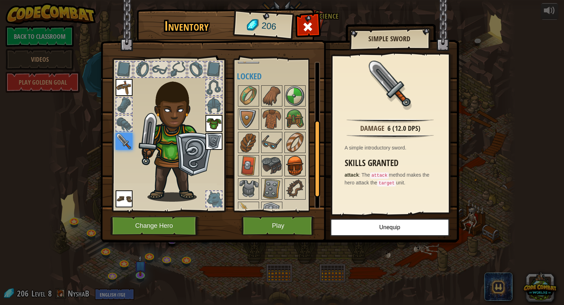
scroll to position [140, 0]
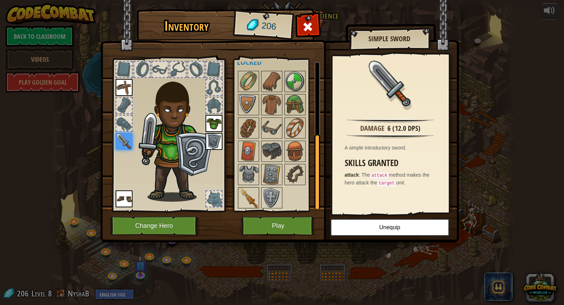
click at [252, 198] on img at bounding box center [249, 198] width 20 height 20
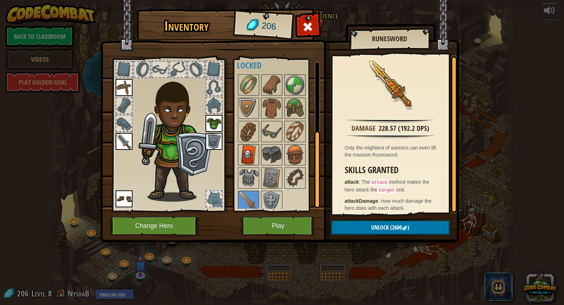
scroll to position [133, 0]
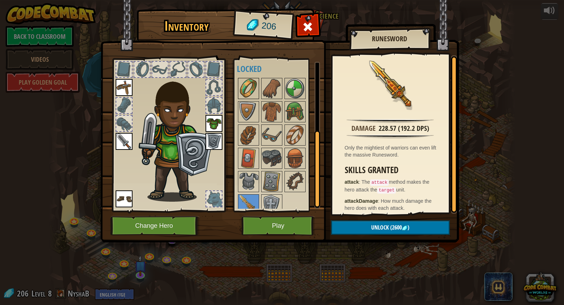
click at [244, 88] on img at bounding box center [249, 89] width 20 height 20
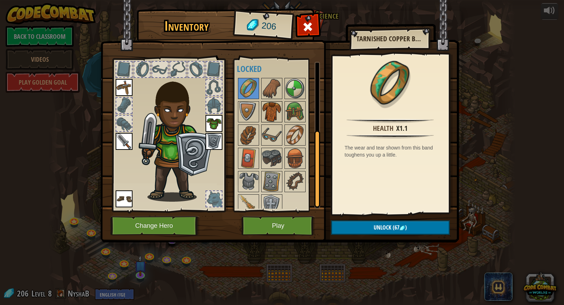
click at [264, 110] on img at bounding box center [272, 112] width 20 height 20
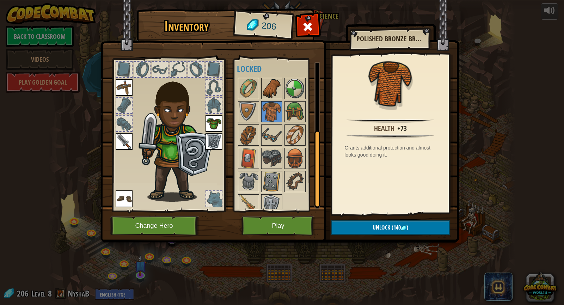
click at [273, 84] on img at bounding box center [272, 89] width 20 height 20
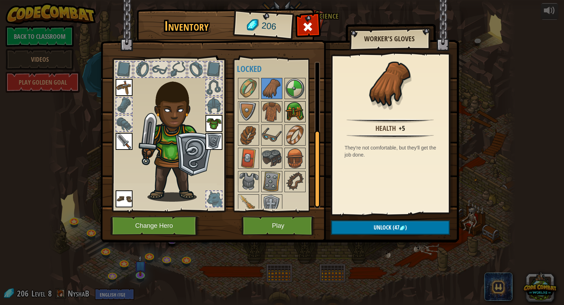
click at [300, 109] on img at bounding box center [295, 112] width 20 height 20
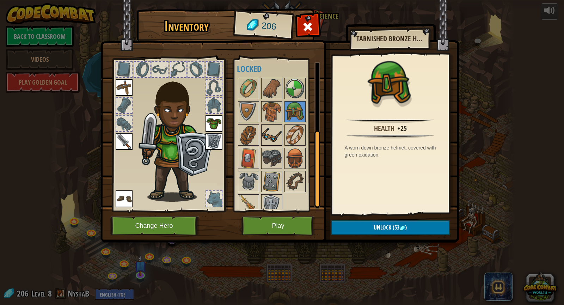
click at [276, 136] on img at bounding box center [272, 135] width 20 height 20
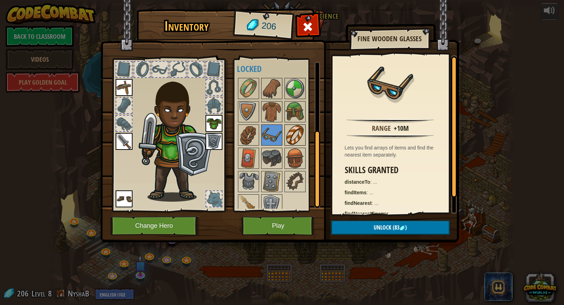
click at [294, 133] on img at bounding box center [295, 135] width 20 height 20
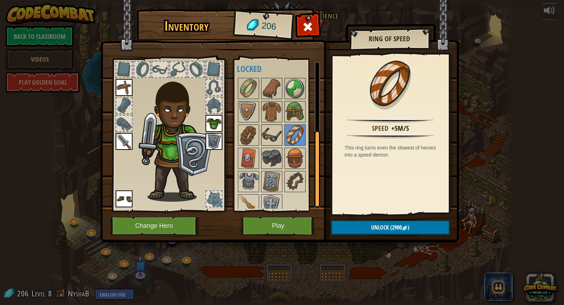
click at [261, 138] on div at bounding box center [271, 135] width 21 height 21
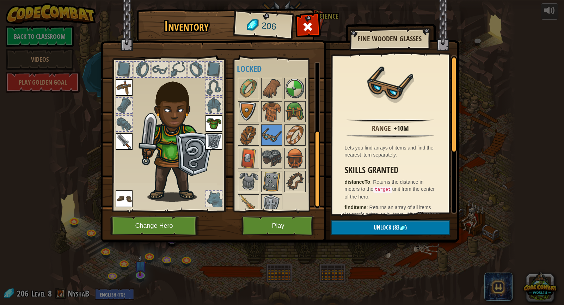
click at [256, 115] on img at bounding box center [249, 112] width 20 height 20
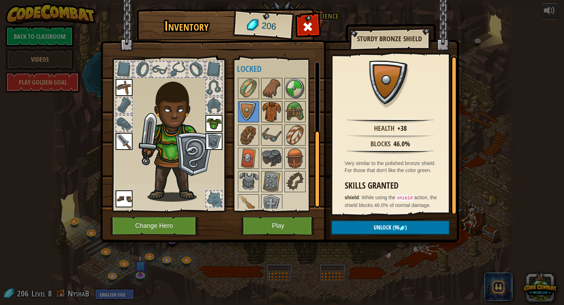
click at [273, 110] on img at bounding box center [272, 112] width 20 height 20
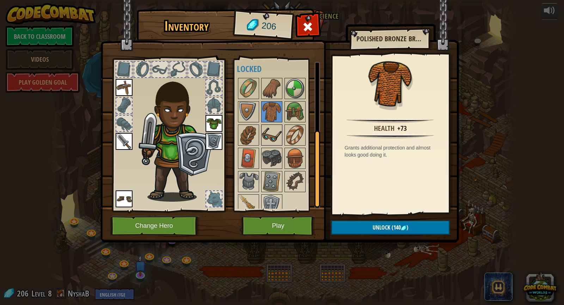
click at [278, 129] on img at bounding box center [272, 135] width 20 height 20
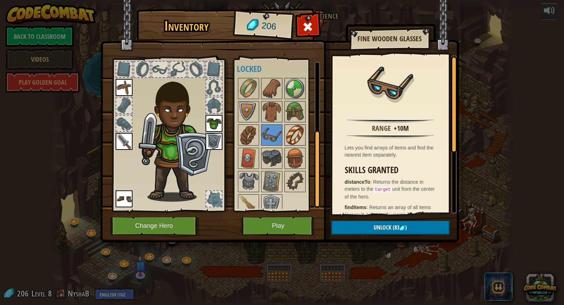
click at [293, 131] on img at bounding box center [295, 135] width 20 height 20
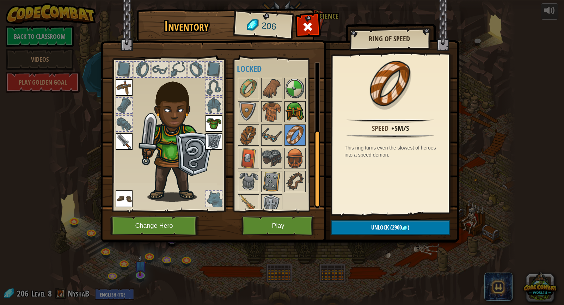
click at [297, 113] on img at bounding box center [295, 112] width 20 height 20
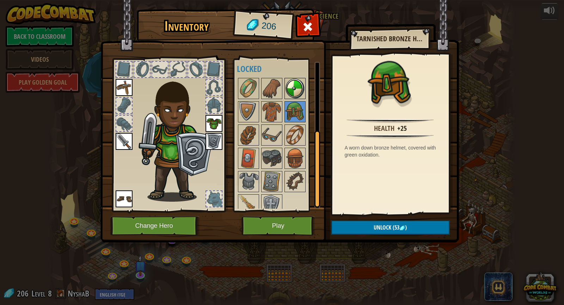
click at [295, 92] on img at bounding box center [295, 89] width 20 height 20
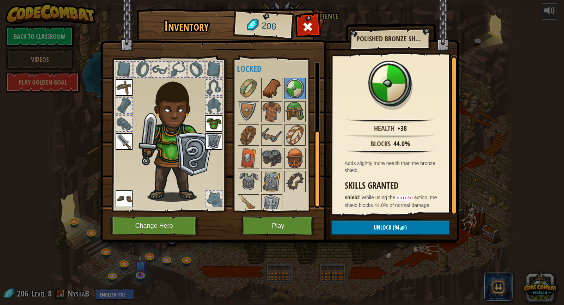
click at [273, 93] on img at bounding box center [272, 89] width 20 height 20
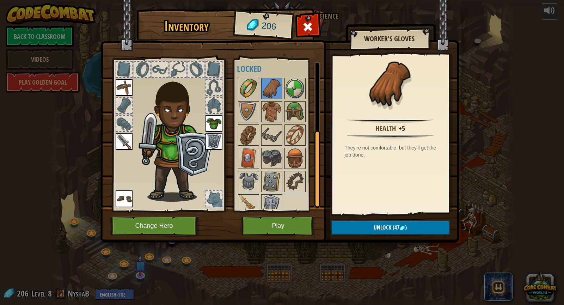
click at [238, 92] on div at bounding box center [248, 88] width 21 height 21
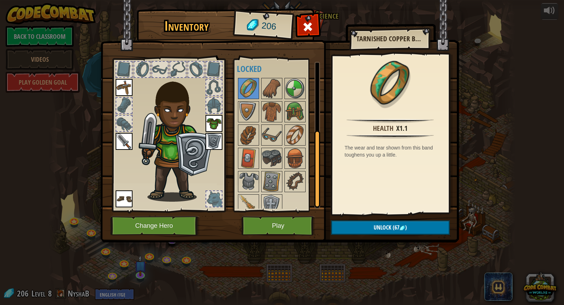
click at [236, 118] on div "Available Equip Equip Equip Equip Equip (double-click to equip) Restricted Lock…" at bounding box center [277, 135] width 86 height 153
click at [263, 117] on img at bounding box center [272, 112] width 20 height 20
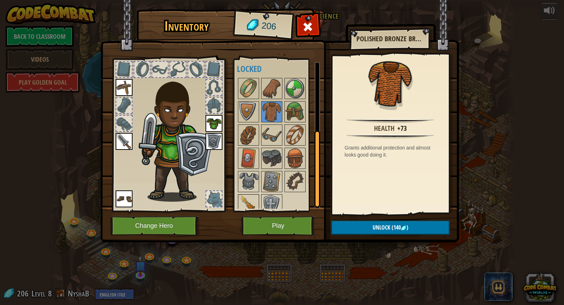
click at [249, 201] on img at bounding box center [249, 205] width 20 height 20
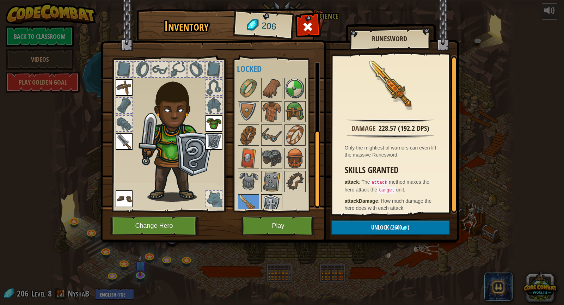
click at [277, 202] on img at bounding box center [272, 205] width 20 height 20
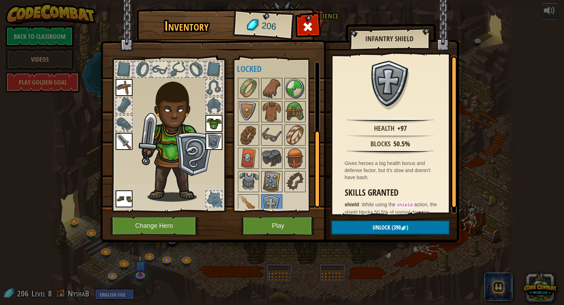
click at [271, 190] on img at bounding box center [272, 182] width 20 height 20
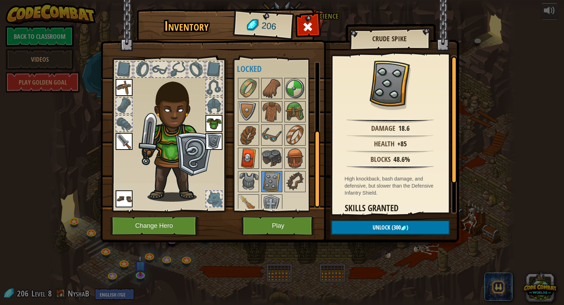
click at [259, 160] on div at bounding box center [248, 158] width 21 height 21
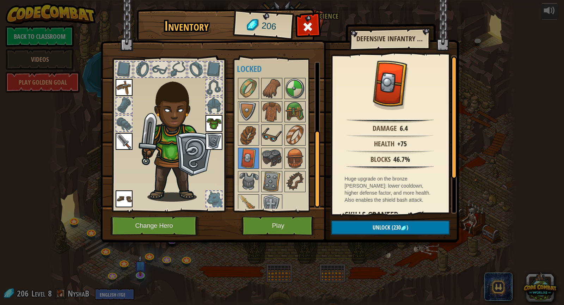
click at [263, 137] on img at bounding box center [272, 135] width 20 height 20
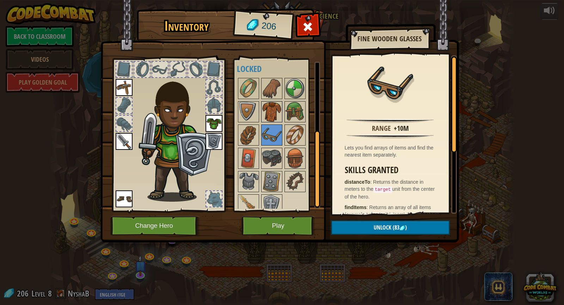
drag, startPoint x: 263, startPoint y: 114, endPoint x: 263, endPoint y: 105, distance: 8.5
click at [263, 107] on img at bounding box center [272, 112] width 20 height 20
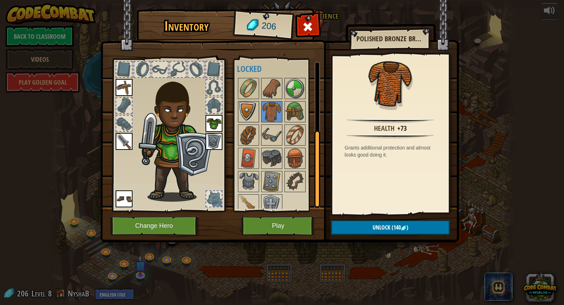
click at [246, 115] on img at bounding box center [249, 112] width 20 height 20
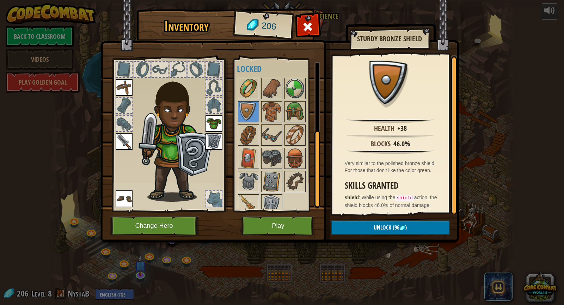
scroll to position [136, 0]
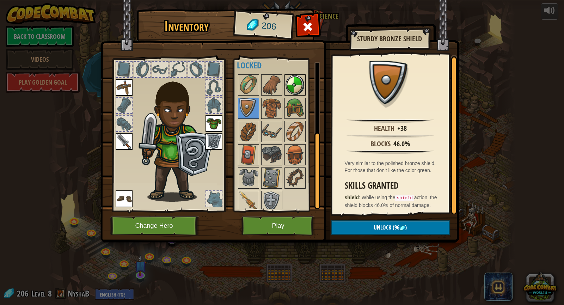
click at [301, 90] on img at bounding box center [295, 85] width 20 height 20
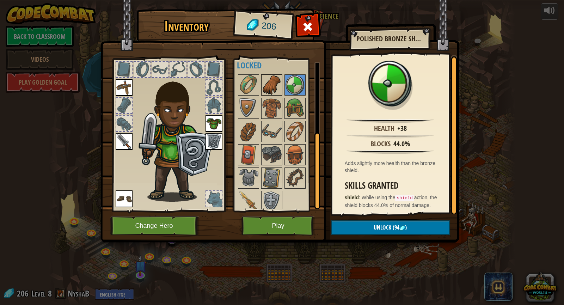
click at [266, 87] on img at bounding box center [272, 85] width 20 height 20
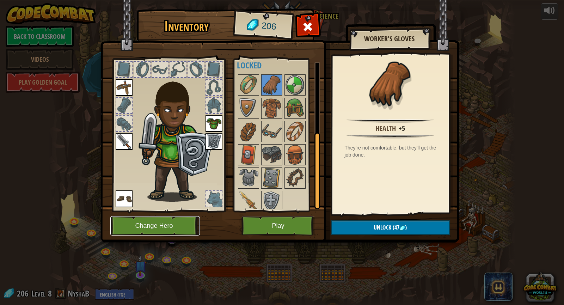
click at [143, 223] on button "Change Hero" at bounding box center [155, 225] width 90 height 19
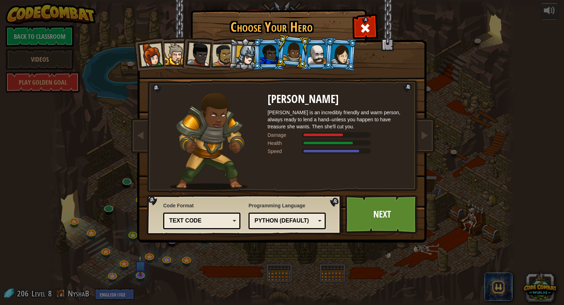
click at [327, 44] on li at bounding box center [341, 54] width 34 height 34
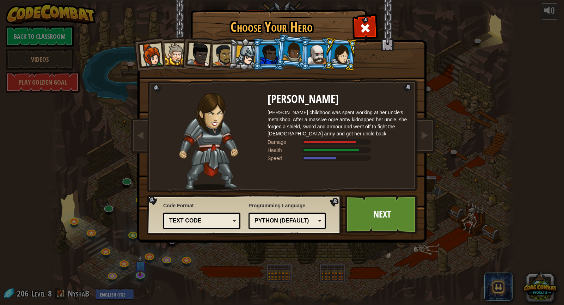
click at [321, 43] on li at bounding box center [317, 54] width 32 height 32
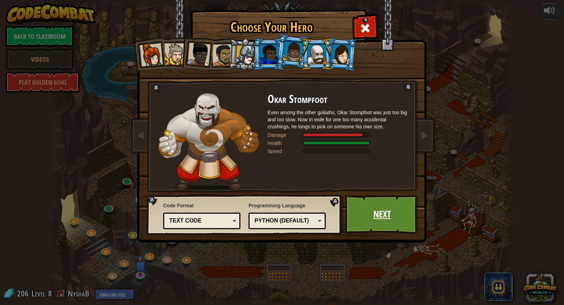
click at [395, 211] on link "Next" at bounding box center [382, 214] width 74 height 39
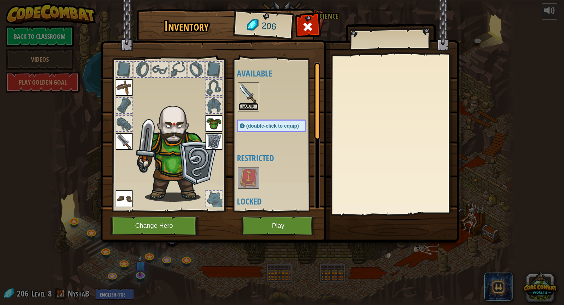
click at [246, 108] on button "Equip" at bounding box center [249, 106] width 20 height 7
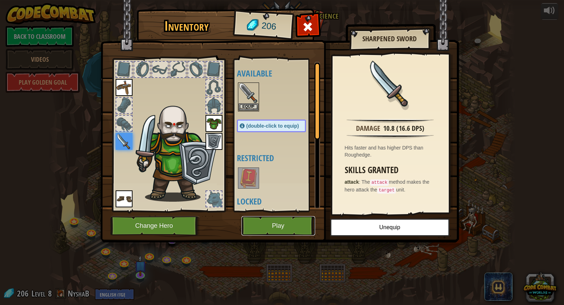
click at [273, 232] on button "Play" at bounding box center [279, 225] width 74 height 19
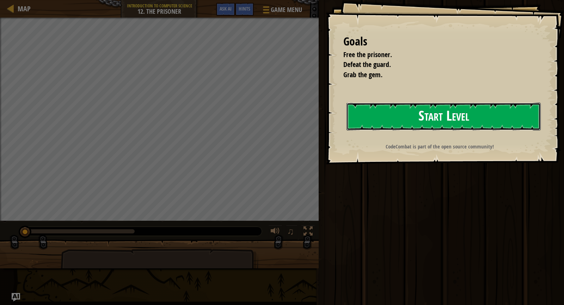
click at [396, 111] on button "Start Level" at bounding box center [444, 117] width 194 height 28
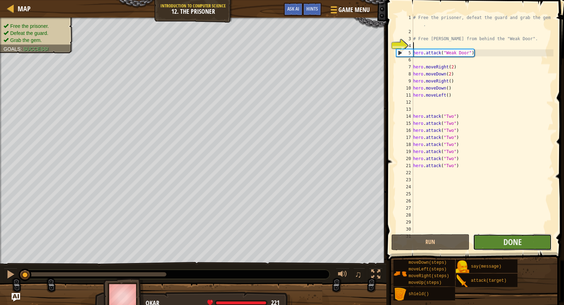
click at [525, 241] on button "Done" at bounding box center [512, 242] width 79 height 16
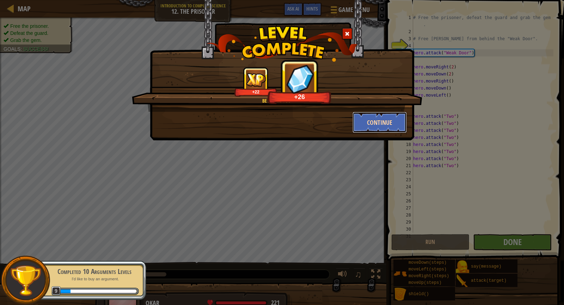
click at [388, 120] on button "Continue" at bounding box center [380, 122] width 55 height 21
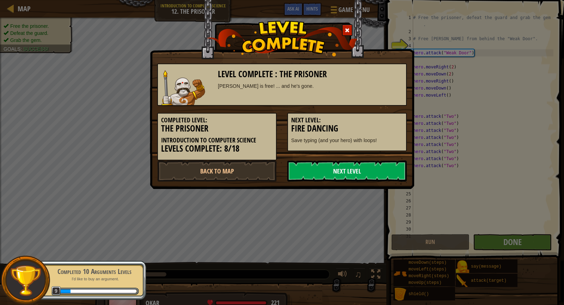
click at [334, 172] on link "Next Level" at bounding box center [347, 170] width 120 height 21
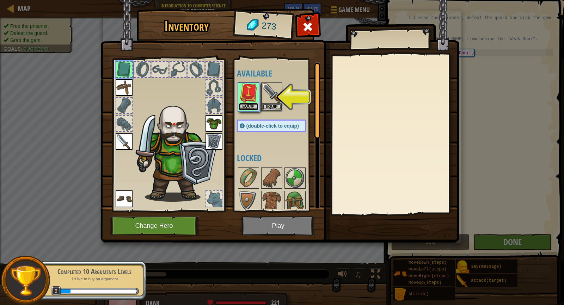
click at [250, 103] on button "Equip" at bounding box center [249, 106] width 20 height 7
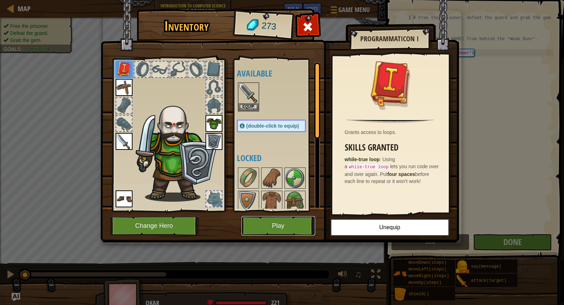
click at [285, 225] on button "Play" at bounding box center [279, 225] width 74 height 19
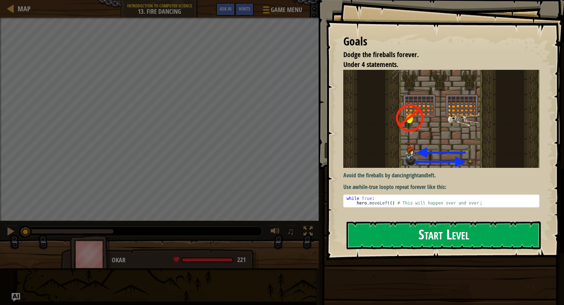
click at [480, 228] on button "Start Level" at bounding box center [444, 236] width 194 height 28
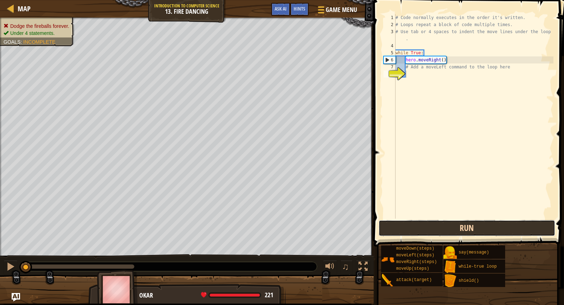
click at [485, 224] on button "Run" at bounding box center [467, 228] width 177 height 16
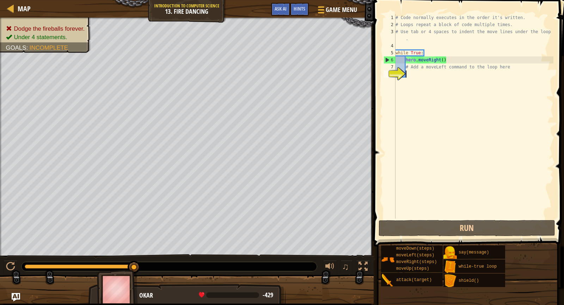
click at [131, 18] on div "Dodge the fireballs forever. Under 4 statements. Goals : Incomplete" at bounding box center [187, 137] width 374 height 238
click at [134, 270] on img at bounding box center [117, 289] width 41 height 39
drag, startPoint x: 134, startPoint y: 270, endPoint x: 109, endPoint y: 273, distance: 25.2
click at [109, 273] on img at bounding box center [117, 289] width 41 height 39
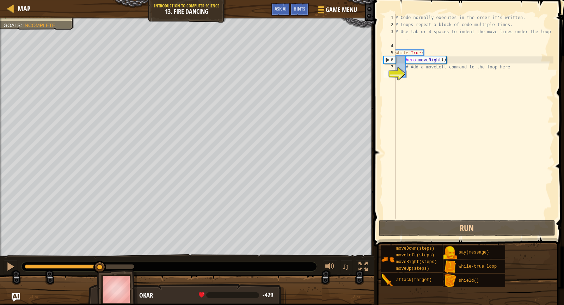
drag, startPoint x: 135, startPoint y: 265, endPoint x: 158, endPoint y: 263, distance: 23.0
click at [155, 264] on div at bounding box center [170, 266] width 296 height 9
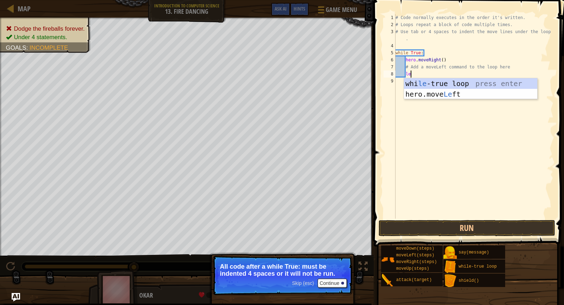
scroll to position [3, 1]
type textarea "l"
click at [454, 95] on div "whi l e-true loop press enter hero.move L eft press enter hero.[PERSON_NAME] pr…" at bounding box center [470, 104] width 133 height 53
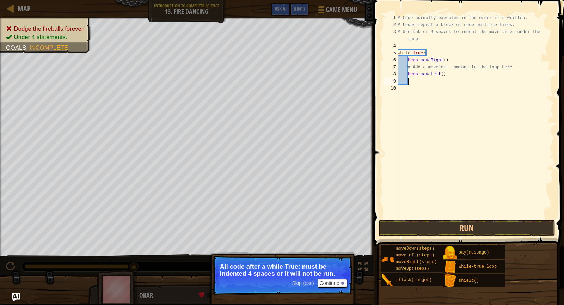
scroll to position [3, 0]
type textarea "r"
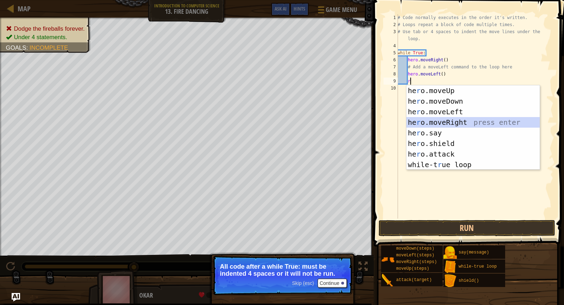
click at [441, 119] on div "he r o.moveUp press enter he r o.moveDown press enter he r o.moveLeft press ent…" at bounding box center [473, 138] width 133 height 106
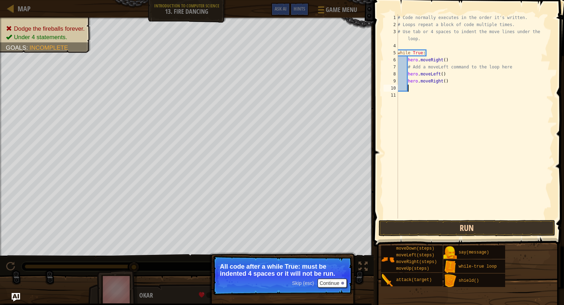
type textarea "r"
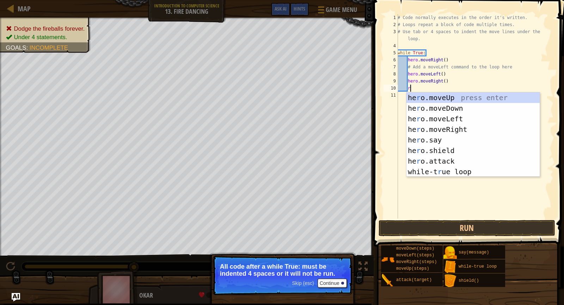
scroll to position [3, 1]
click at [492, 173] on div "he r o.moveUp press enter he r o.moveDown press enter he r o.moveLeft press ent…" at bounding box center [473, 145] width 133 height 106
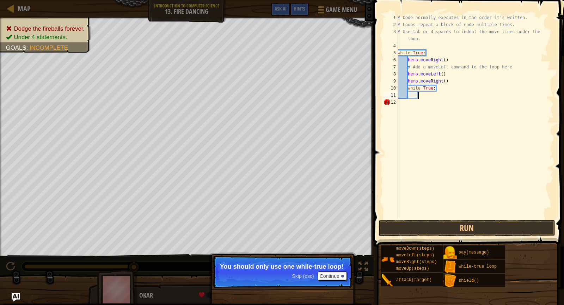
drag, startPoint x: 438, startPoint y: 87, endPoint x: 444, endPoint y: 85, distance: 6.3
click at [442, 85] on div "# Code normally executes in the order it's written. # Loops repeat a block of c…" at bounding box center [474, 123] width 157 height 219
click at [444, 85] on div "# Code normally executes in the order it's written. # Loops repeat a block of c…" at bounding box center [474, 123] width 157 height 219
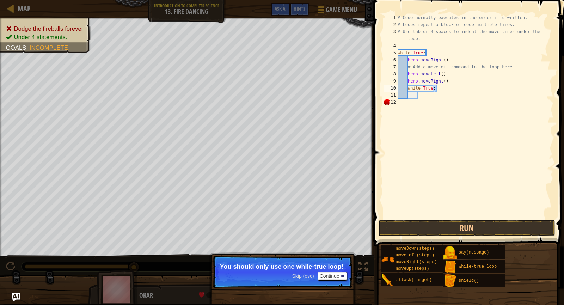
click at [444, 85] on div "# Code normally executes in the order it's written. # Loops repeat a block of c…" at bounding box center [474, 123] width 157 height 219
click at [444, 85] on div "# Code normally executes in the order it's written. # Loops repeat a block of c…" at bounding box center [474, 116] width 157 height 205
click at [449, 88] on div "# Code normally executes in the order it's written. # Loops repeat a block of c…" at bounding box center [474, 123] width 157 height 219
click at [443, 89] on div "# Code normally executes in the order it's written. # Loops repeat a block of c…" at bounding box center [474, 123] width 157 height 219
type textarea "w"
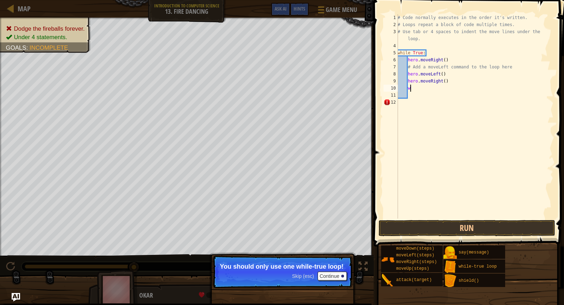
scroll to position [3, 0]
click at [456, 224] on button "Run" at bounding box center [467, 228] width 177 height 16
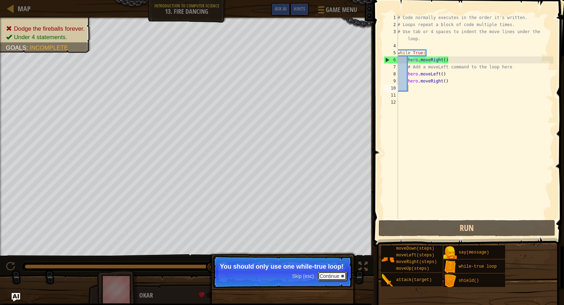
click at [329, 275] on button "Continue" at bounding box center [332, 276] width 29 height 9
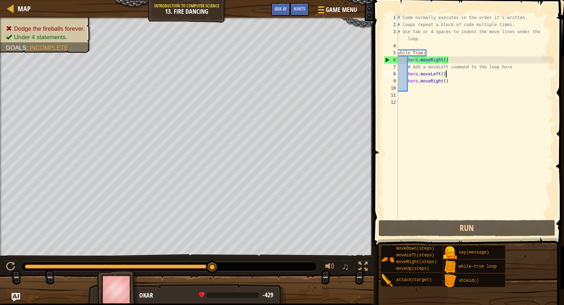
click at [452, 77] on div "# Code normally executes in the order it's written. # Loops repeat a block of c…" at bounding box center [474, 123] width 157 height 219
click at [453, 81] on div "# Code normally executes in the order it's written. # Loops repeat a block of c…" at bounding box center [474, 123] width 157 height 219
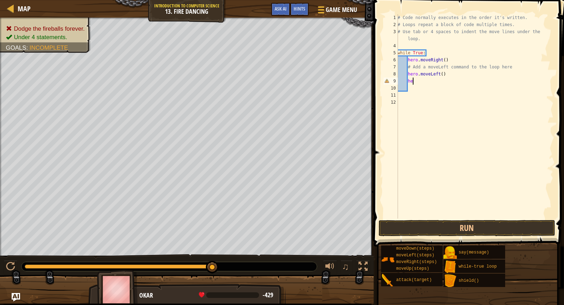
type textarea "h"
click at [384, 229] on button "Run" at bounding box center [467, 228] width 177 height 16
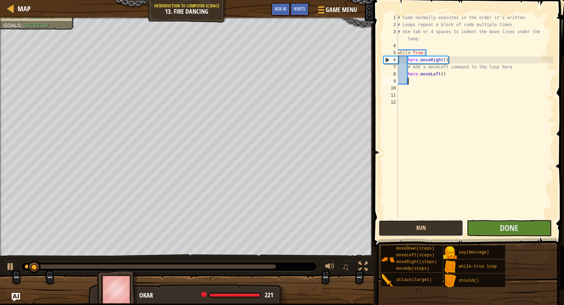
click at [399, 230] on button "Run" at bounding box center [421, 228] width 85 height 16
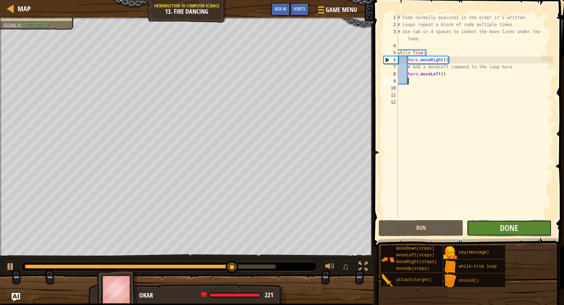
click at [529, 222] on button "Done" at bounding box center [509, 228] width 85 height 16
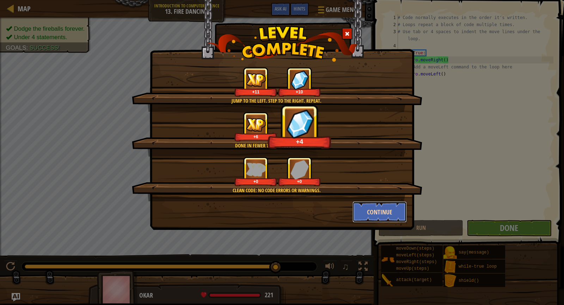
click at [389, 214] on button "Continue" at bounding box center [380, 211] width 55 height 21
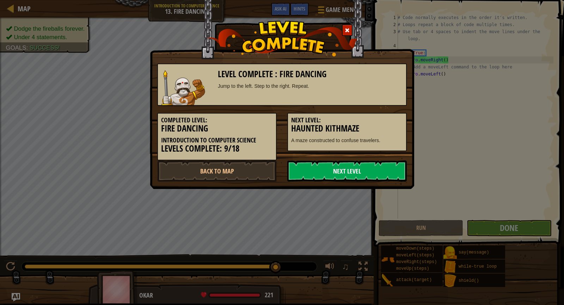
click at [389, 166] on link "Next Level" at bounding box center [347, 170] width 120 height 21
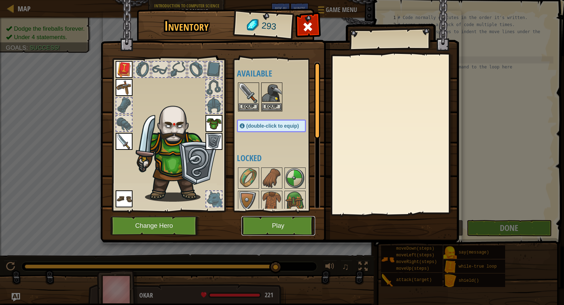
click at [289, 227] on button "Play" at bounding box center [279, 225] width 74 height 19
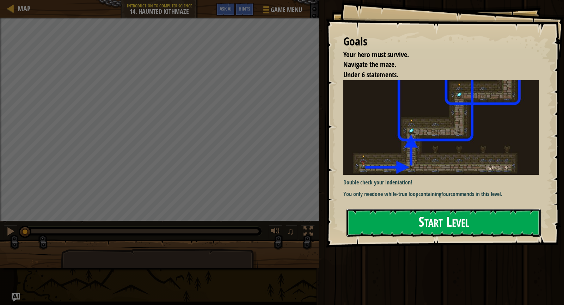
click at [469, 228] on button "Start Level" at bounding box center [444, 223] width 194 height 28
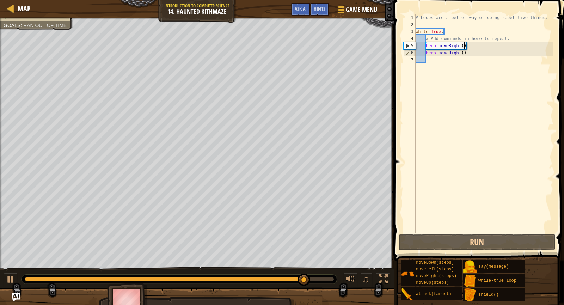
click at [464, 45] on div "# Loops are a better way of doing repetitive things. while True : # Add command…" at bounding box center [483, 130] width 139 height 233
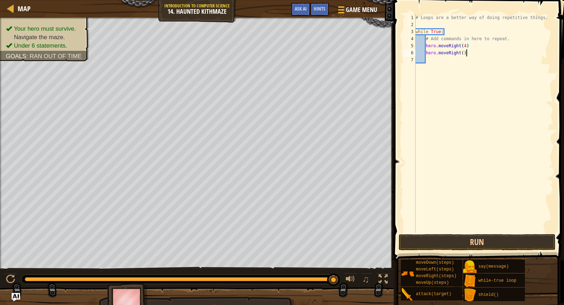
click at [469, 55] on div "# Loops are a better way of doing repetitive things. while True : # Add command…" at bounding box center [483, 130] width 139 height 233
type textarea "h"
type textarea "u"
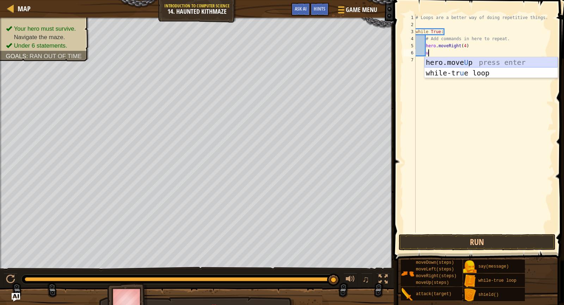
click at [519, 64] on div "hero.move U p press enter while-tr u e loop press enter" at bounding box center [491, 78] width 133 height 42
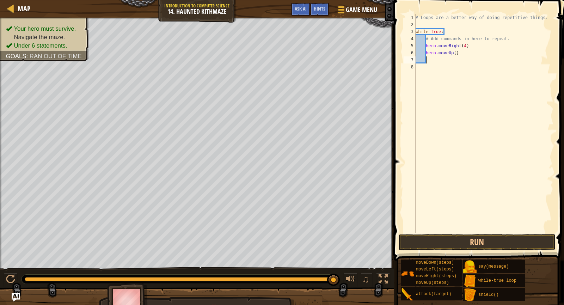
click at [458, 53] on div "# Loops are a better way of doing repetitive things. while True : # Add command…" at bounding box center [483, 130] width 139 height 233
type textarea "hero.moveUp(2)"
click at [429, 59] on div "# Loops are a better way of doing repetitive things. while True : # Add command…" at bounding box center [483, 130] width 139 height 233
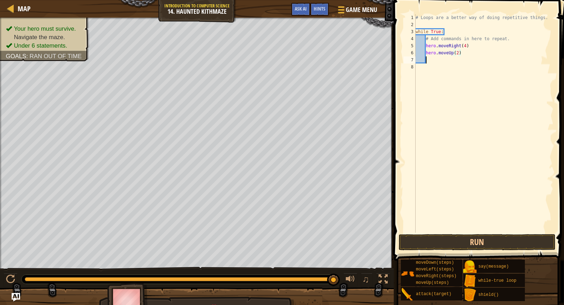
scroll to position [3, 0]
type textarea "r"
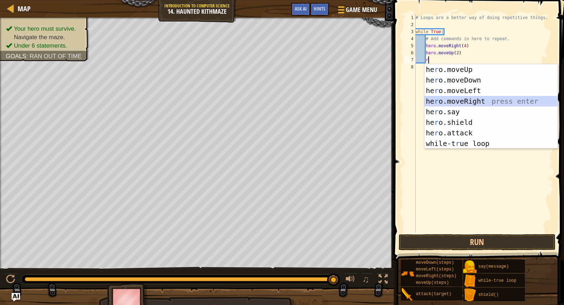
click at [492, 103] on div "he r o.moveUp press enter he r o.moveDown press enter he r o.moveLeft press ent…" at bounding box center [491, 117] width 133 height 106
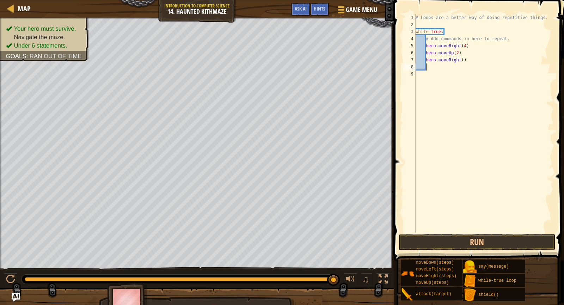
click at [465, 56] on div "# Loops are a better way of doing repetitive things. while True : # Add command…" at bounding box center [483, 130] width 139 height 233
type textarea "hero.moveRight(2)"
click at [564, 105] on span at bounding box center [480, 120] width 176 height 281
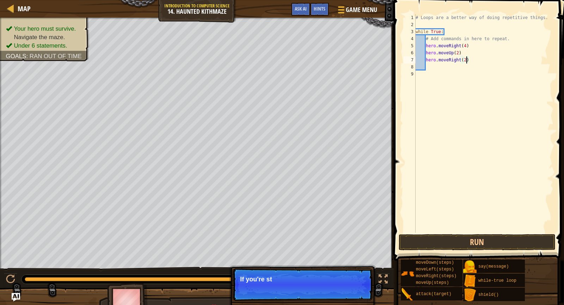
click at [431, 68] on div "# Loops are a better way of doing repetitive things. while True : # Add command…" at bounding box center [483, 130] width 139 height 233
type textarea "u"
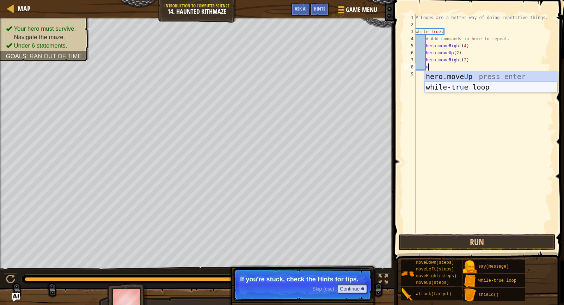
click at [463, 85] on div "hero.move U p press enter while-tr u e loop press enter" at bounding box center [491, 92] width 133 height 42
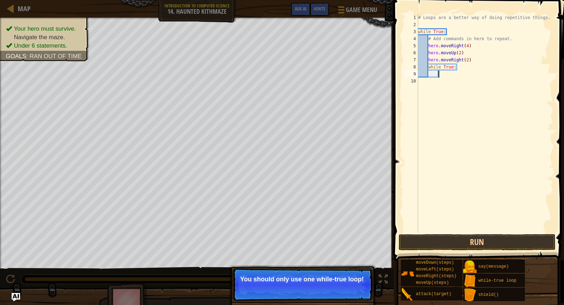
click at [465, 74] on div "# Loops are a better way of doing repetitive things. while True : # Add command…" at bounding box center [485, 130] width 137 height 233
type textarea "w"
type textarea "u"
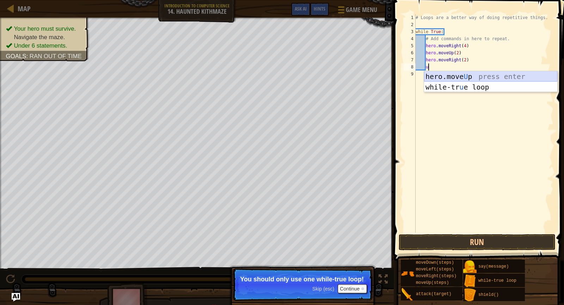
click at [480, 73] on div "hero.move U p press enter while-tr u e loop press enter" at bounding box center [490, 92] width 133 height 42
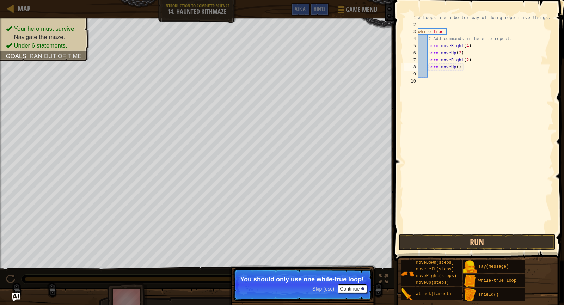
click at [459, 64] on div "# Loops are a better way of doing repetitive things. while True : # Add command…" at bounding box center [485, 130] width 137 height 233
type textarea "hero.moveUp(2)"
click at [434, 73] on div "# Loops are a better way of doing repetitive things. while True : # Add command…" at bounding box center [485, 130] width 137 height 233
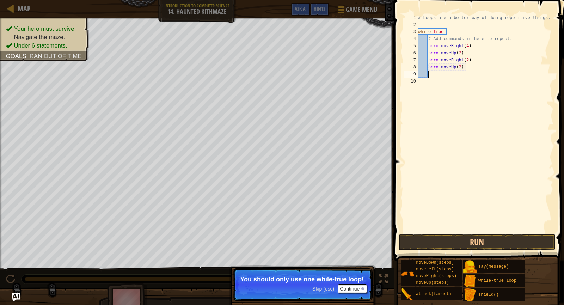
type textarea "r"
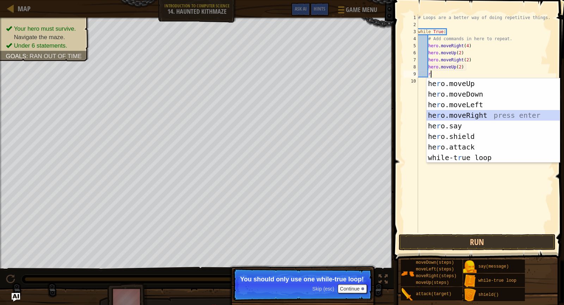
click at [503, 112] on div "he r o.moveUp press enter he r o.moveDown press enter he r o.moveLeft press ent…" at bounding box center [493, 131] width 133 height 106
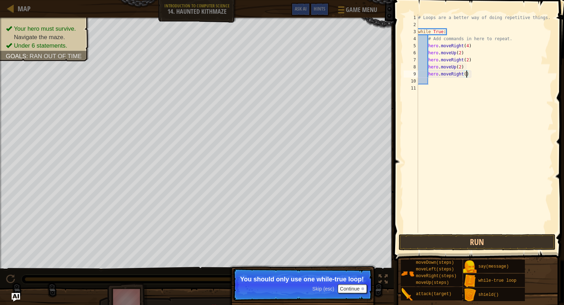
click at [466, 74] on div "# Loops are a better way of doing repetitive things. while True : # Add command…" at bounding box center [485, 130] width 137 height 233
type textarea "hero.moveRight(2)"
click at [431, 86] on div "# Loops are a better way of doing repetitive things. while True : # Add command…" at bounding box center [485, 130] width 137 height 233
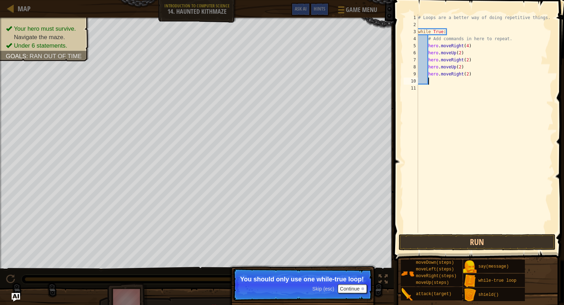
click at [434, 79] on div "# Loops are a better way of doing repetitive things. while True : # Add command…" at bounding box center [485, 130] width 137 height 233
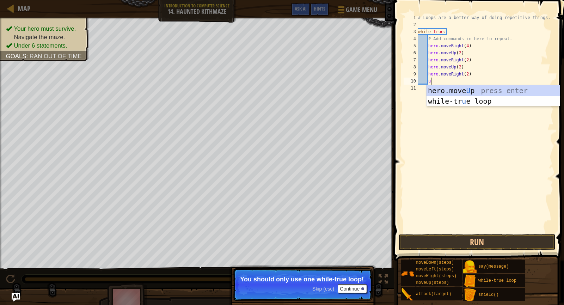
type textarea "u"
click at [348, 291] on button "Continue" at bounding box center [352, 288] width 29 height 9
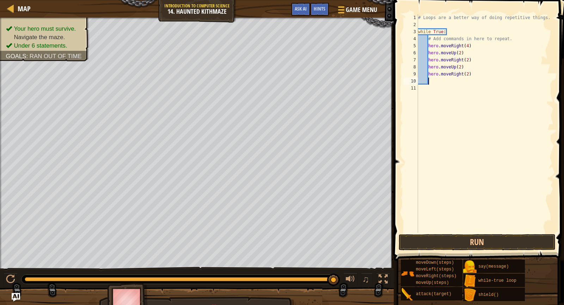
type textarea "u"
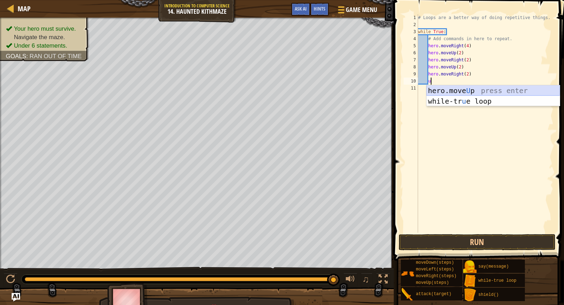
click at [509, 93] on div "hero.move U p press enter while-tr u e loop press enter" at bounding box center [493, 106] width 133 height 42
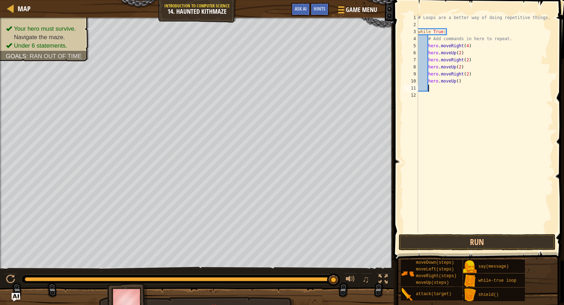
click at [459, 80] on div "# Loops are a better way of doing repetitive things. while True : # Add command…" at bounding box center [485, 130] width 137 height 233
click at [534, 248] on button "Run" at bounding box center [477, 242] width 157 height 16
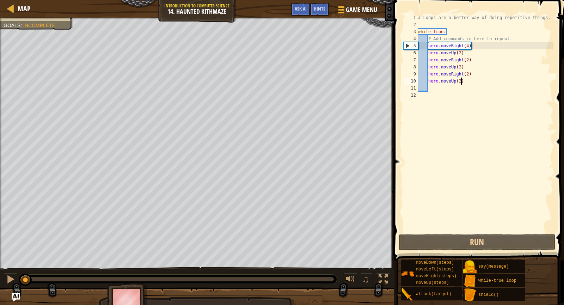
drag, startPoint x: 299, startPoint y: 280, endPoint x: 0, endPoint y: 266, distance: 299.5
click at [0, 266] on div "Your hero must survive. Navigate the maze. Under 6 statements. Goals : Incomple…" at bounding box center [282, 167] width 564 height 299
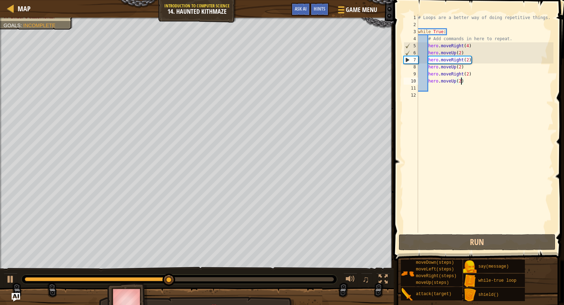
click at [470, 46] on div "# Loops are a better way of doing repetitive things. while True : # Add command…" at bounding box center [485, 130] width 137 height 233
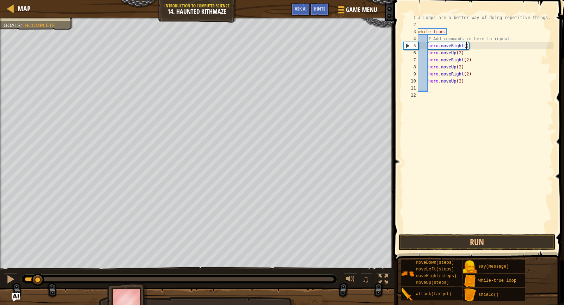
drag, startPoint x: 220, startPoint y: 277, endPoint x: 38, endPoint y: 295, distance: 182.6
click at [38, 295] on div "Your hero must survive. Navigate the maze. Under 6 statements. Goals : Incomple…" at bounding box center [282, 167] width 564 height 299
click at [424, 246] on button "Run" at bounding box center [477, 242] width 157 height 16
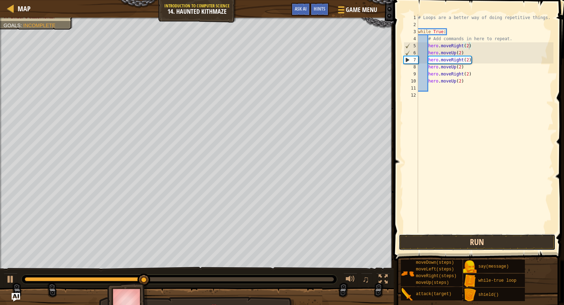
click at [483, 242] on button "Run" at bounding box center [477, 242] width 157 height 16
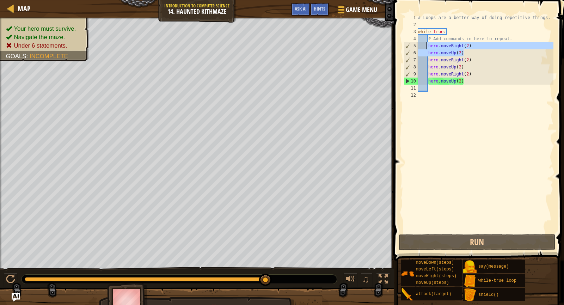
drag, startPoint x: 469, startPoint y: 54, endPoint x: 424, endPoint y: 44, distance: 45.8
click at [425, 44] on div "# Loops are a better way of doing repetitive things. while True : # Add command…" at bounding box center [485, 130] width 137 height 233
type textarea "hero.moveRight(2) hero.moveUp(2)"
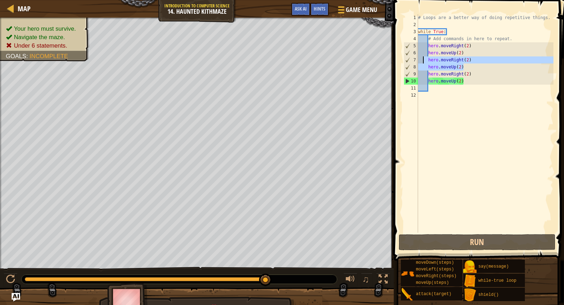
drag, startPoint x: 462, startPoint y: 69, endPoint x: 424, endPoint y: 59, distance: 39.1
click at [422, 60] on div "# Loops are a better way of doing repetitive things. while True : # Add command…" at bounding box center [485, 130] width 137 height 233
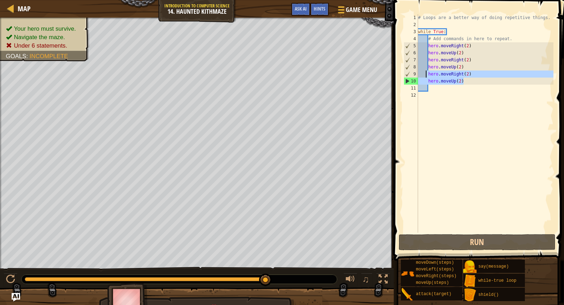
drag, startPoint x: 467, startPoint y: 83, endPoint x: 427, endPoint y: 74, distance: 41.7
click at [427, 74] on div "# Loops are a better way of doing repetitive things. while True : # Add command…" at bounding box center [485, 130] width 137 height 233
click at [479, 86] on div "# Loops are a better way of doing repetitive things. while True : # Add command…" at bounding box center [485, 130] width 137 height 233
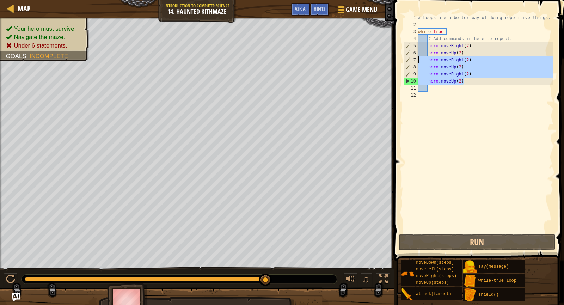
drag, startPoint x: 474, startPoint y: 83, endPoint x: 419, endPoint y: 63, distance: 58.6
click at [419, 63] on div "# Loops are a better way of doing repetitive things. while True : # Add command…" at bounding box center [485, 130] width 137 height 233
type textarea "hero.moveRight(2) hero.moveUp(2)"
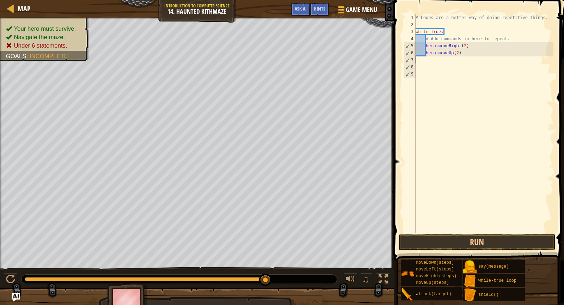
scroll to position [3, 0]
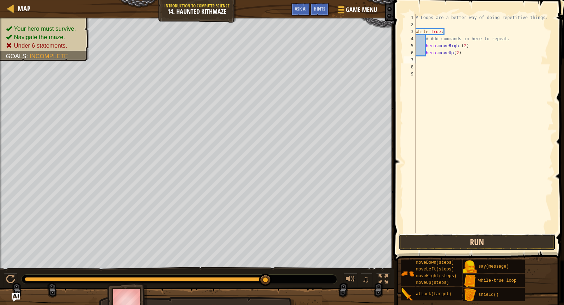
click at [485, 245] on button "Run" at bounding box center [477, 242] width 157 height 16
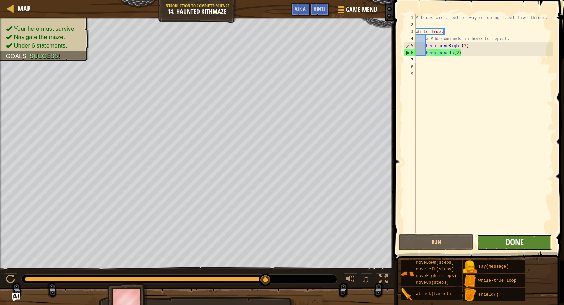
click at [508, 240] on span "Done" at bounding box center [515, 241] width 18 height 11
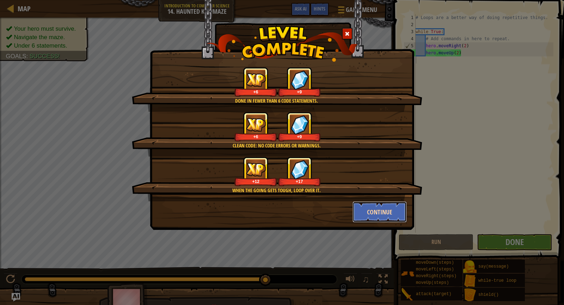
click at [374, 208] on button "Continue" at bounding box center [380, 211] width 55 height 21
